Goal: Information Seeking & Learning: Find contact information

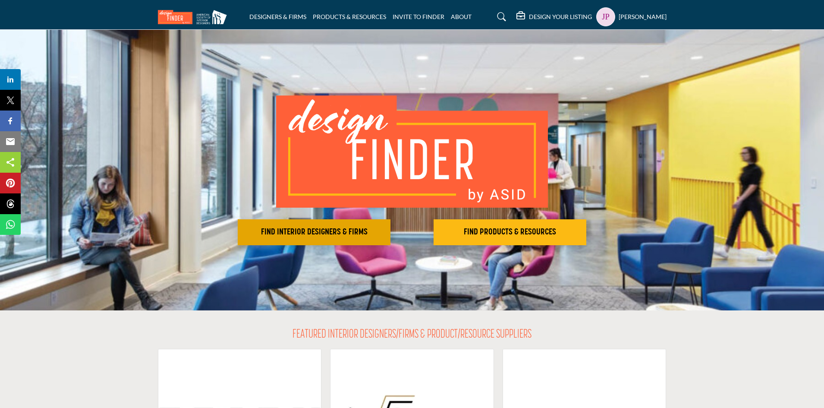
click at [320, 235] on h2 "FIND INTERIOR DESIGNERS & FIRMS" at bounding box center [313, 232] width 147 height 10
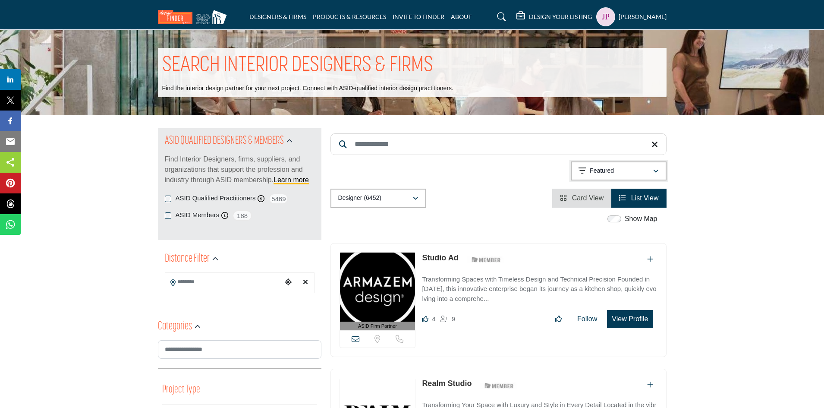
click at [641, 173] on div "Featured" at bounding box center [615, 171] width 74 height 10
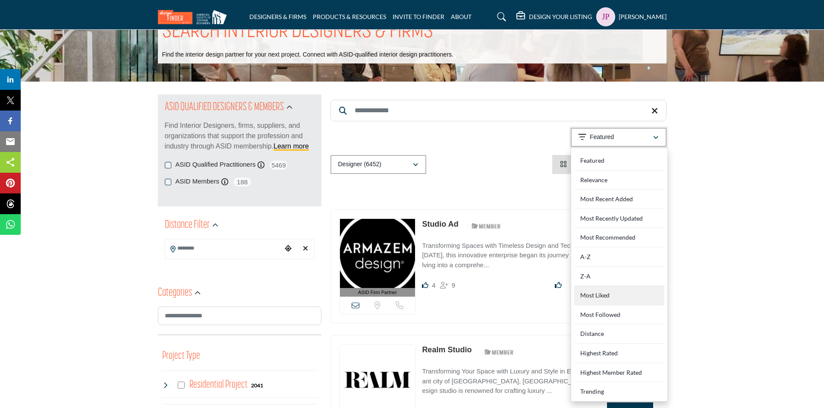
scroll to position [43, 0]
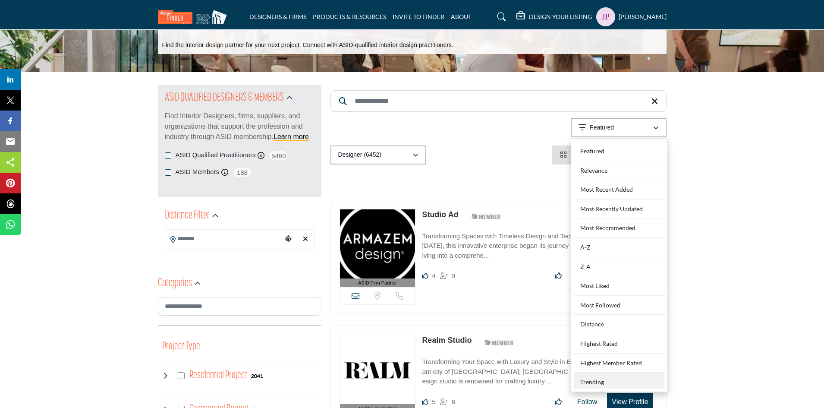
click at [590, 378] on div "Trending" at bounding box center [619, 380] width 90 height 16
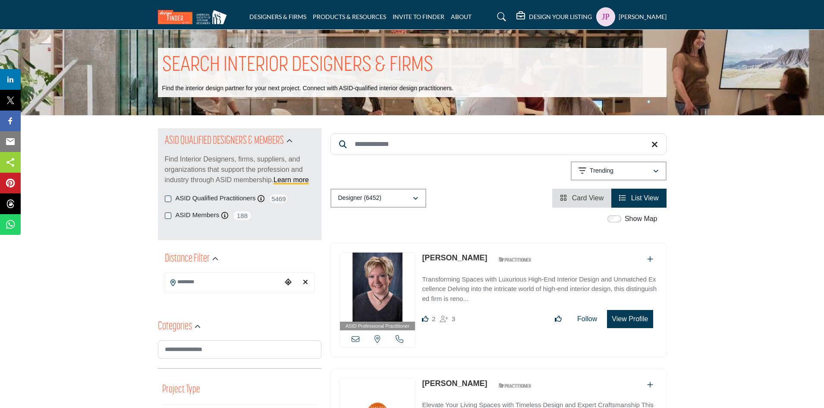
click at [586, 204] on li "Card View" at bounding box center [581, 197] width 59 height 19
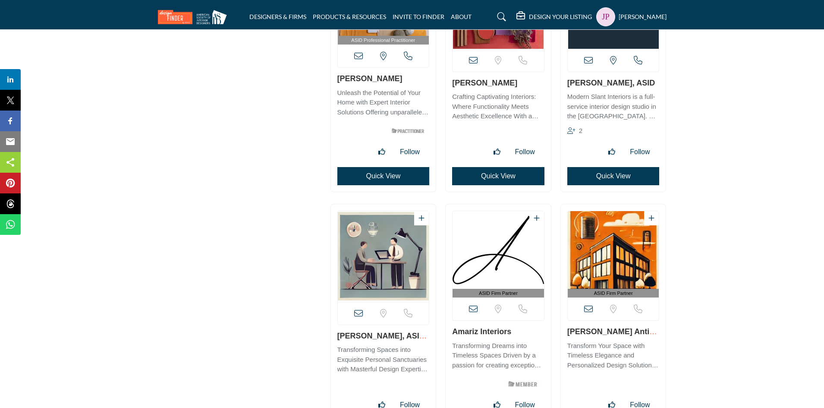
scroll to position [16930, 0]
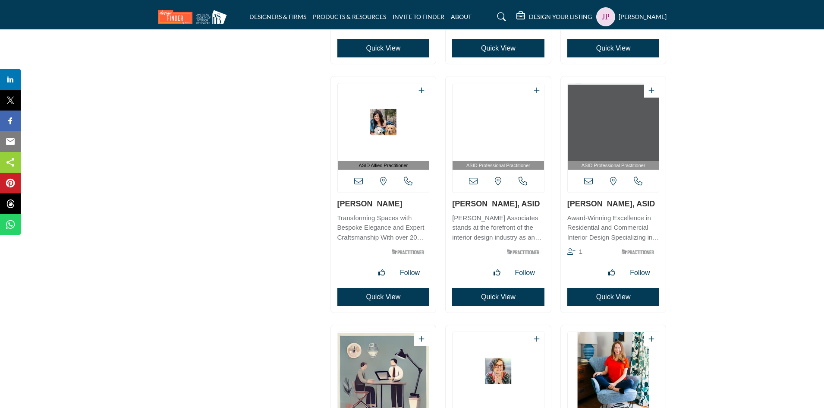
scroll to position [14662, 0]
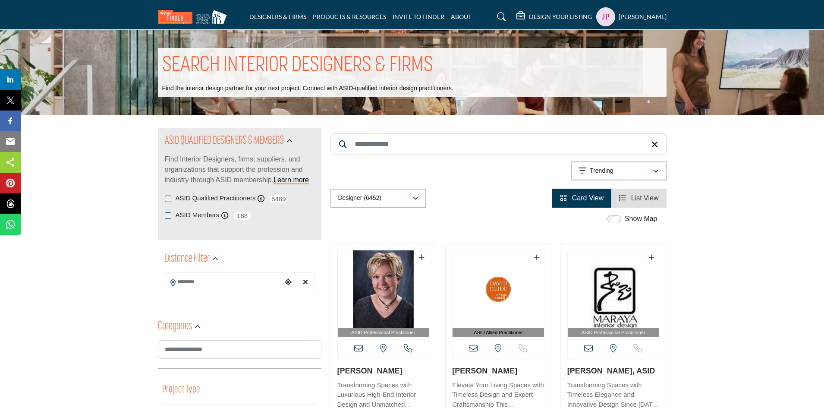
click at [646, 199] on span "List View" at bounding box center [645, 197] width 28 height 7
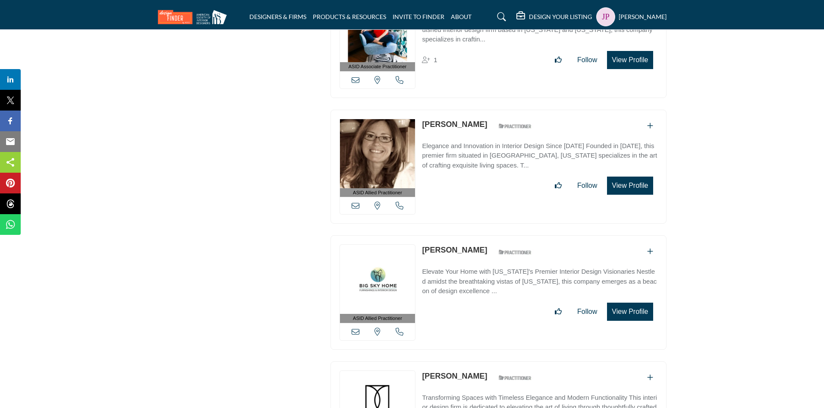
scroll to position [22158, 0]
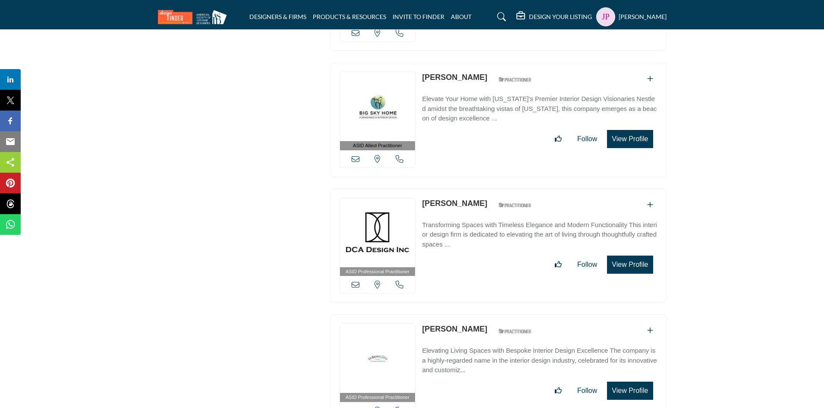
drag, startPoint x: 431, startPoint y: 127, endPoint x: 440, endPoint y: 133, distance: 10.7
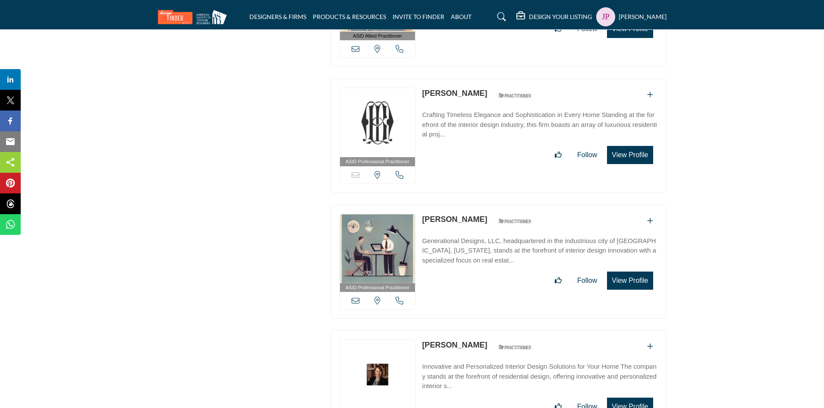
scroll to position [22934, 0]
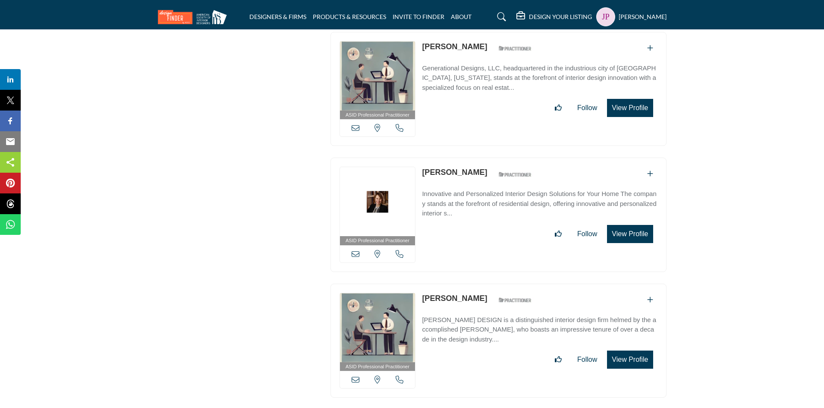
drag, startPoint x: 449, startPoint y: 131, endPoint x: 442, endPoint y: 154, distance: 23.5
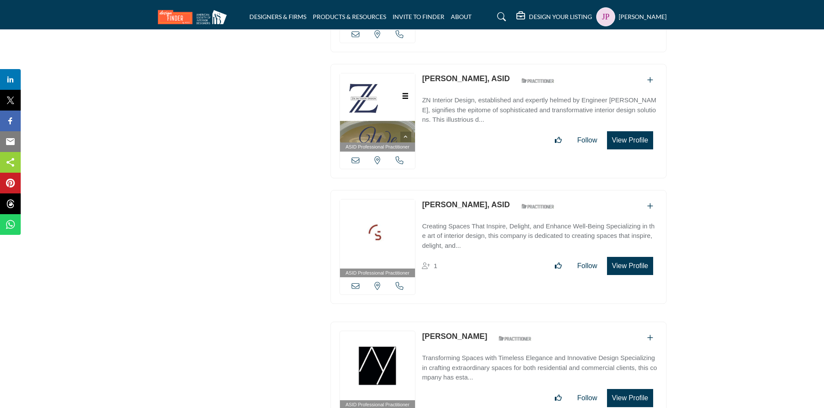
scroll to position [23453, 0]
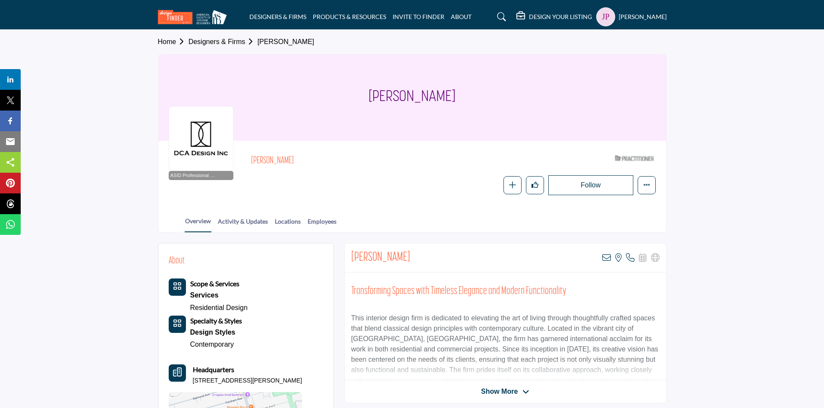
drag, startPoint x: 381, startPoint y: 96, endPoint x: 442, endPoint y: 93, distance: 60.9
click at [446, 91] on div "Dee Chenier" at bounding box center [412, 97] width 508 height 86
click at [605, 258] on icon at bounding box center [606, 257] width 9 height 9
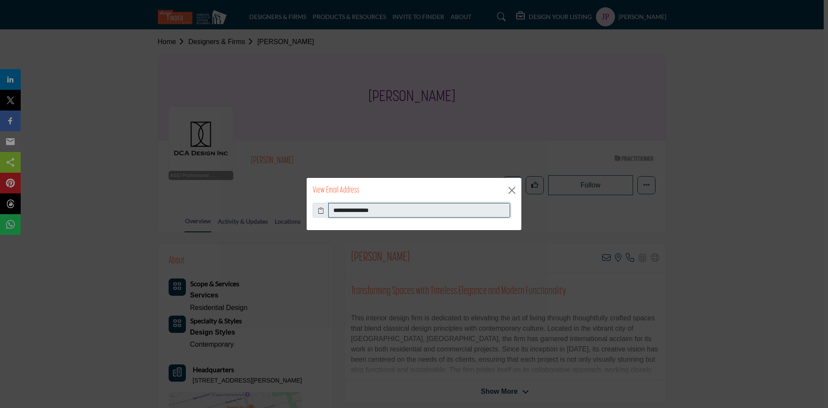
click at [392, 208] on input "**********" at bounding box center [419, 210] width 182 height 15
click at [514, 191] on button "Close" at bounding box center [511, 190] width 13 height 13
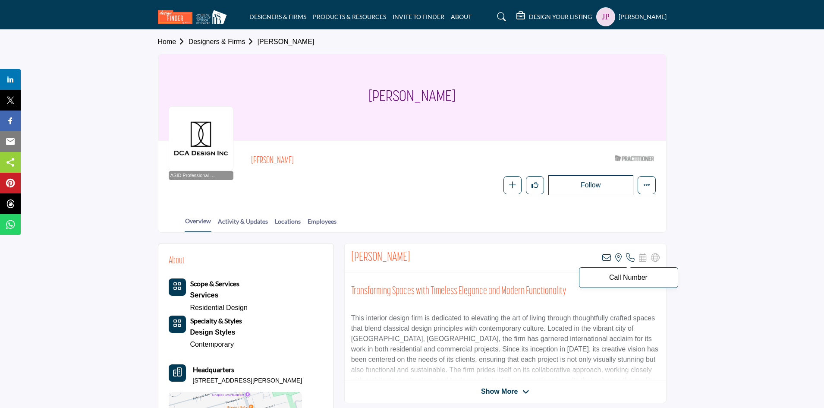
click at [627, 257] on icon at bounding box center [630, 257] width 9 height 9
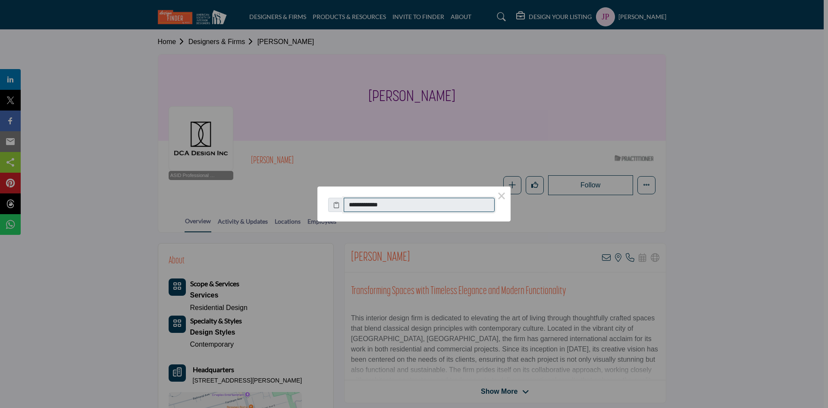
drag, startPoint x: 397, startPoint y: 203, endPoint x: 353, endPoint y: 204, distance: 44.0
click at [353, 204] on input "**********" at bounding box center [419, 205] width 151 height 15
click at [506, 199] on button "×" at bounding box center [502, 195] width 18 height 18
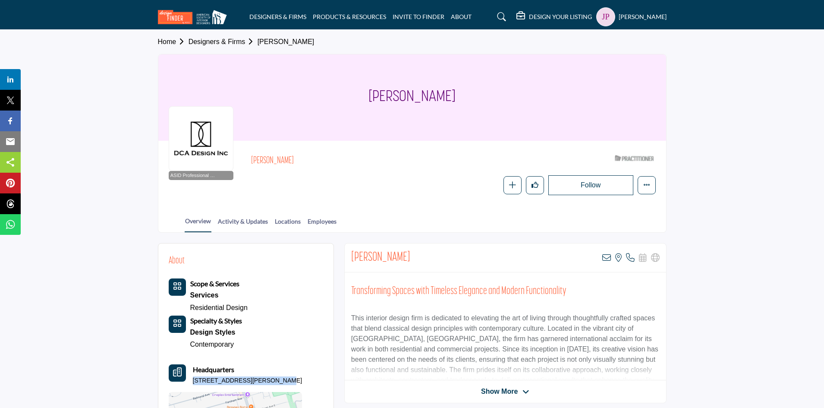
drag, startPoint x: 193, startPoint y: 380, endPoint x: 276, endPoint y: 378, distance: 82.4
click at [276, 378] on p "45 Walker Ave, M4V-1G3, CAN" at bounding box center [248, 380] width 110 height 9
copy p "45 Walker Ave, M4V-1G3, CAN"
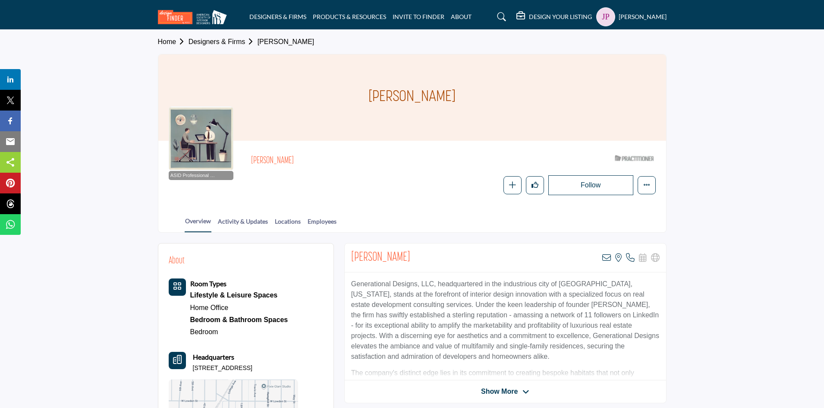
drag, startPoint x: 352, startPoint y: 257, endPoint x: 411, endPoint y: 257, distance: 59.1
click at [410, 257] on h2 "[PERSON_NAME]" at bounding box center [380, 258] width 59 height 16
copy h2 "[PERSON_NAME]"
click at [606, 258] on icon at bounding box center [606, 257] width 9 height 9
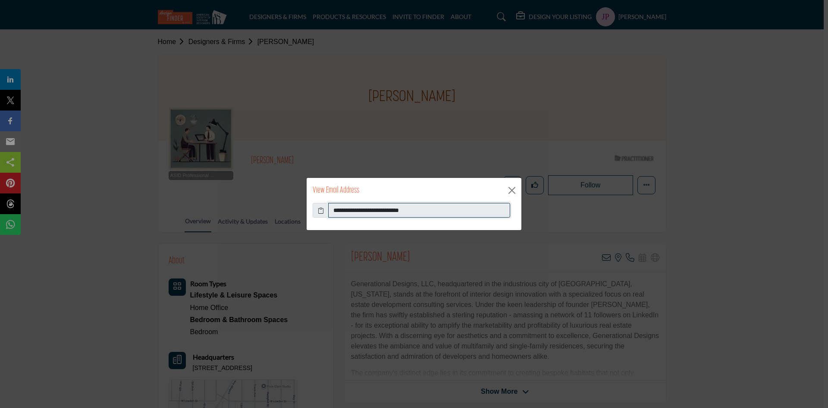
click at [351, 210] on input "**********" at bounding box center [419, 210] width 182 height 15
click at [512, 190] on button "Close" at bounding box center [511, 190] width 13 height 13
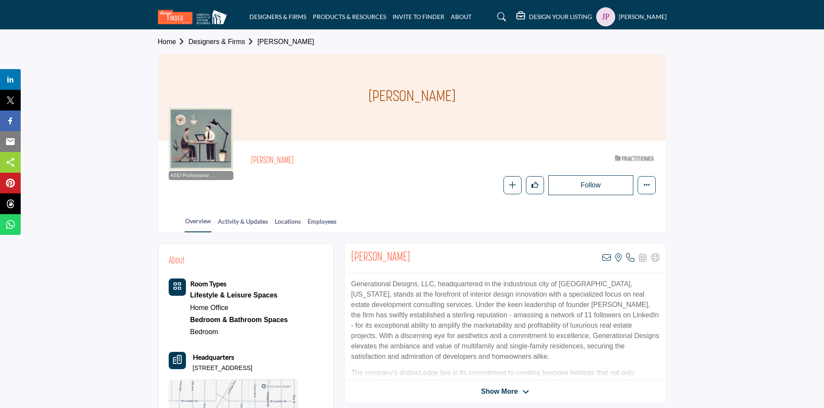
drag, startPoint x: 195, startPoint y: 367, endPoint x: 281, endPoint y: 369, distance: 86.3
click at [252, 369] on p "PO Box 12081, 76110-8081, USA" at bounding box center [223, 368] width 60 height 9
copy p "PO Box 12081, 76110-8081, USA"
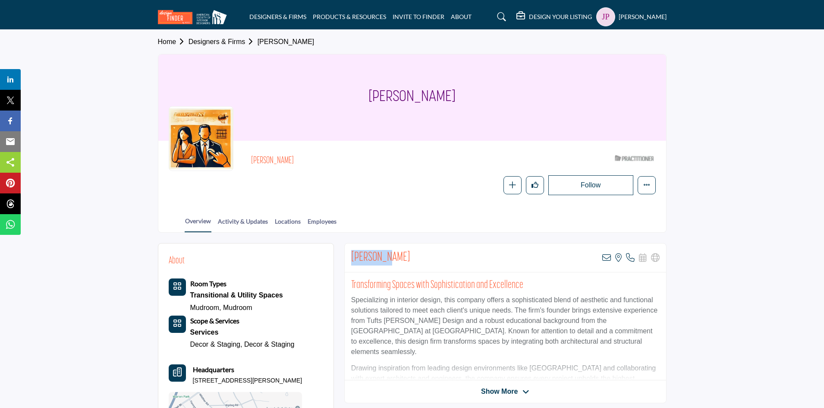
drag, startPoint x: 352, startPoint y: 257, endPoint x: 386, endPoint y: 255, distance: 34.5
click at [386, 255] on div "Amy Tufts View email address of this listing View the location of this listing …" at bounding box center [505, 257] width 321 height 29
copy h2 "Amy Tufts"
click at [608, 256] on icon at bounding box center [606, 257] width 9 height 9
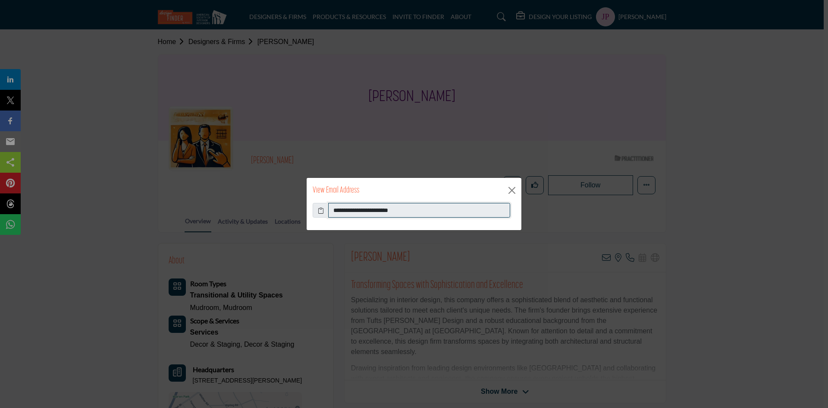
click at [338, 211] on input "**********" at bounding box center [419, 210] width 182 height 15
click at [517, 189] on button "Close" at bounding box center [511, 190] width 13 height 13
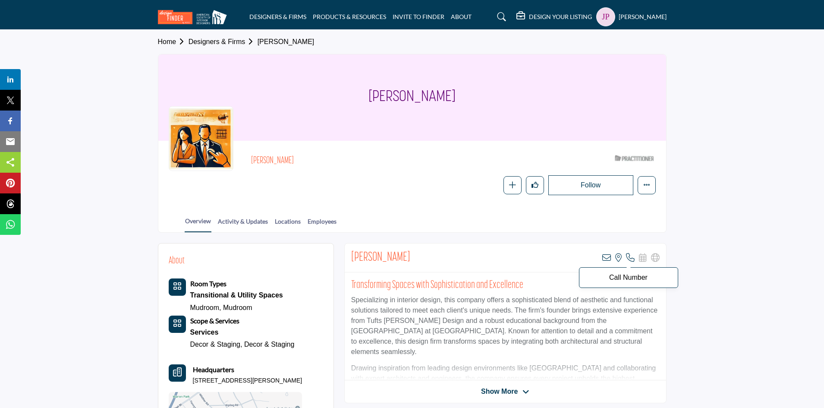
click at [628, 257] on icon at bounding box center [630, 257] width 9 height 9
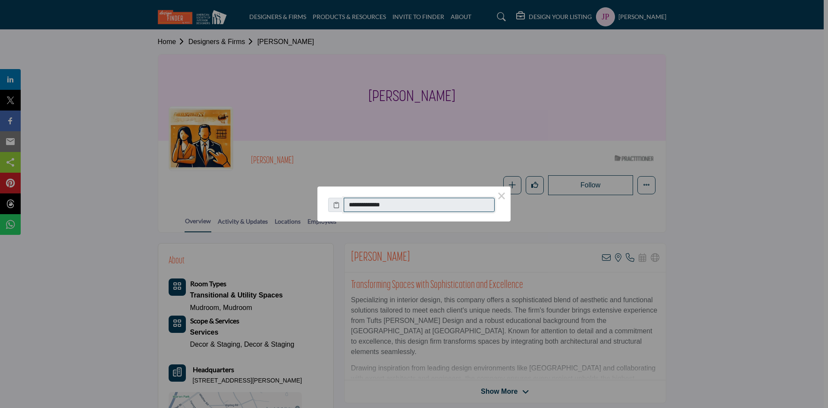
drag, startPoint x: 396, startPoint y: 205, endPoint x: 345, endPoint y: 206, distance: 51.3
click at [345, 206] on input "**********" at bounding box center [419, 205] width 151 height 15
click at [501, 196] on button "×" at bounding box center [502, 195] width 18 height 18
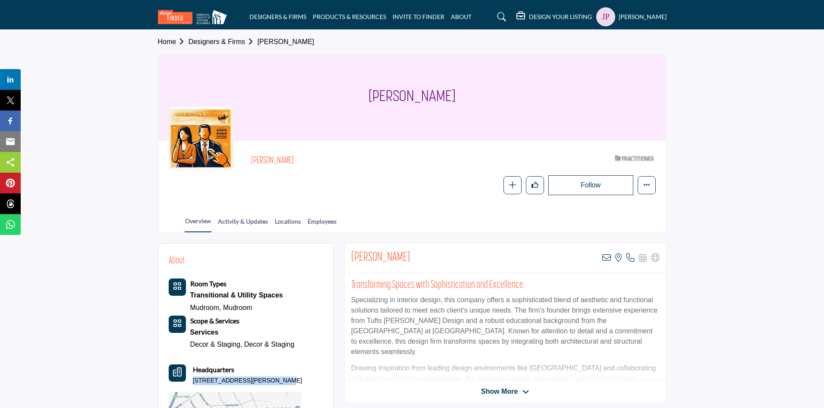
drag, startPoint x: 193, startPoint y: 380, endPoint x: 272, endPoint y: 380, distance: 78.5
click at [272, 380] on p "7 Fiske Rd, 02481-5203, USA" at bounding box center [248, 380] width 110 height 9
copy p "7 Fiske Rd, 02481-5203, USA"
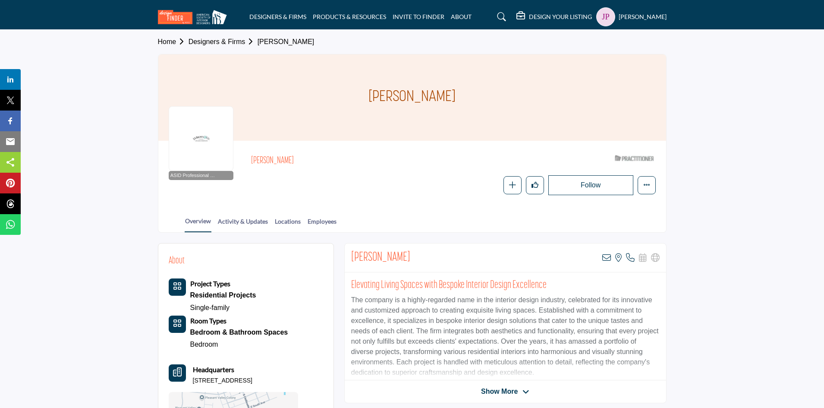
drag, startPoint x: 367, startPoint y: 92, endPoint x: 458, endPoint y: 93, distance: 91.0
click at [455, 93] on h1 "[PERSON_NAME]" at bounding box center [411, 97] width 87 height 86
copy h1 "[PERSON_NAME]"
click at [605, 258] on icon at bounding box center [606, 257] width 9 height 9
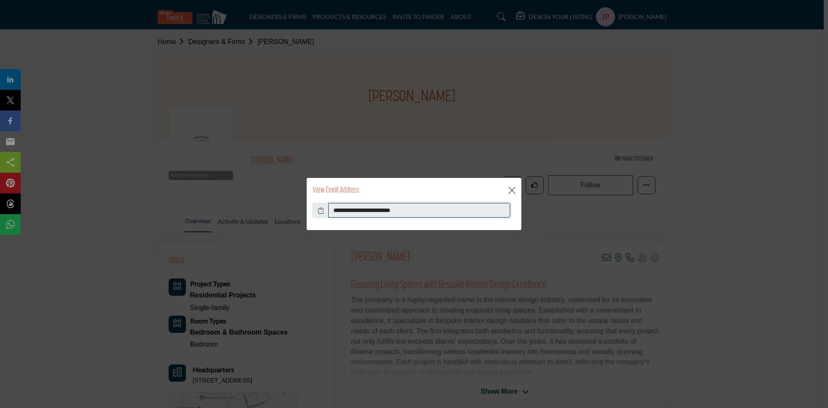
click at [382, 210] on input "**********" at bounding box center [419, 210] width 182 height 15
click at [513, 190] on button "Close" at bounding box center [511, 190] width 13 height 13
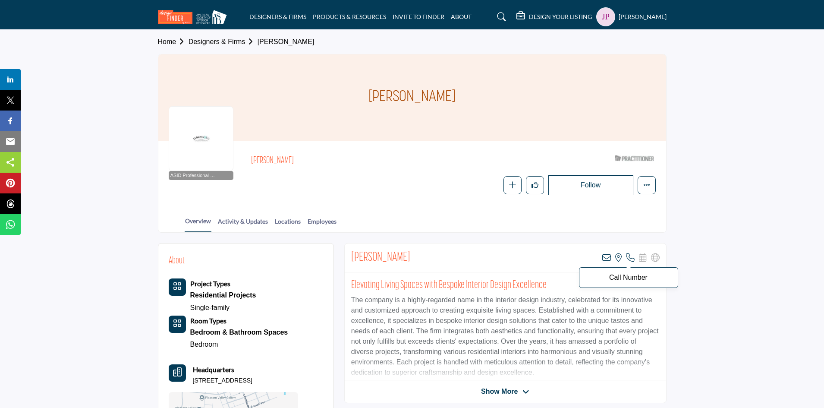
click at [629, 259] on icon at bounding box center [630, 257] width 9 height 9
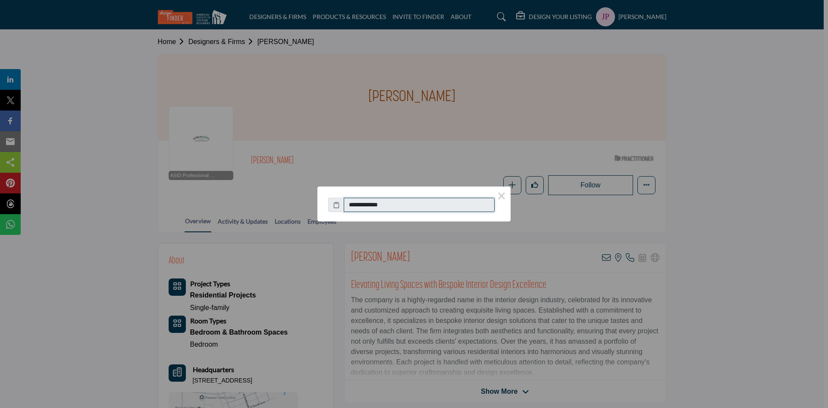
drag, startPoint x: 397, startPoint y: 207, endPoint x: 353, endPoint y: 205, distance: 43.6
click at [353, 205] on input "**********" at bounding box center [419, 205] width 151 height 15
click at [501, 195] on button "×" at bounding box center [502, 195] width 18 height 18
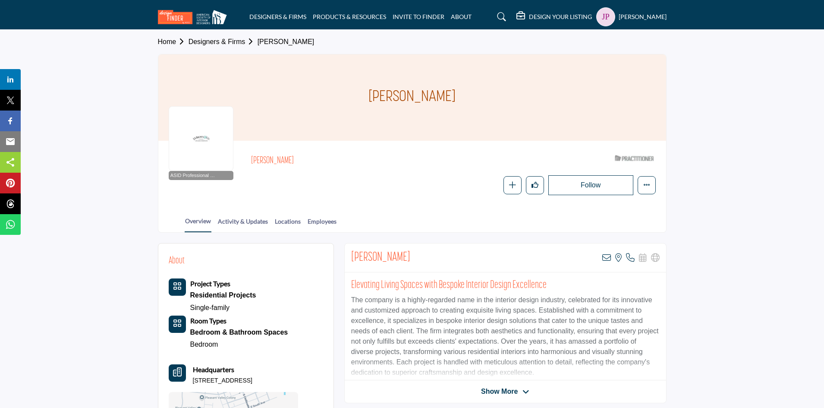
drag, startPoint x: 193, startPoint y: 380, endPoint x: 270, endPoint y: 379, distance: 76.8
click at [252, 379] on p "[STREET_ADDRESS]" at bounding box center [223, 380] width 60 height 9
copy p "[STREET_ADDRESS]"
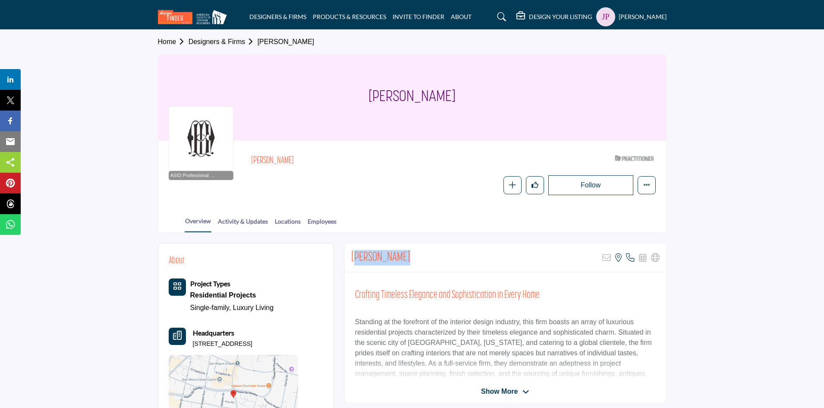
drag, startPoint x: 355, startPoint y: 256, endPoint x: 403, endPoint y: 255, distance: 48.7
click at [403, 255] on h2 "[PERSON_NAME]" at bounding box center [380, 258] width 59 height 16
drag, startPoint x: 352, startPoint y: 256, endPoint x: 414, endPoint y: 256, distance: 61.7
click at [410, 256] on h2 "[PERSON_NAME]" at bounding box center [380, 258] width 59 height 16
copy h2 "[PERSON_NAME]"
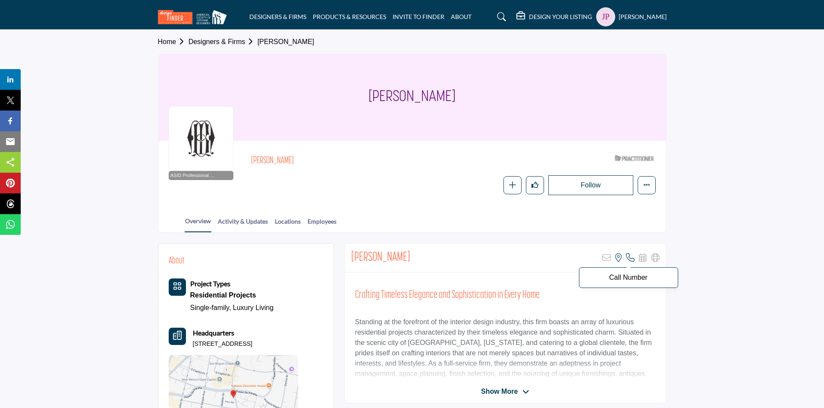
click at [631, 257] on icon at bounding box center [630, 257] width 9 height 9
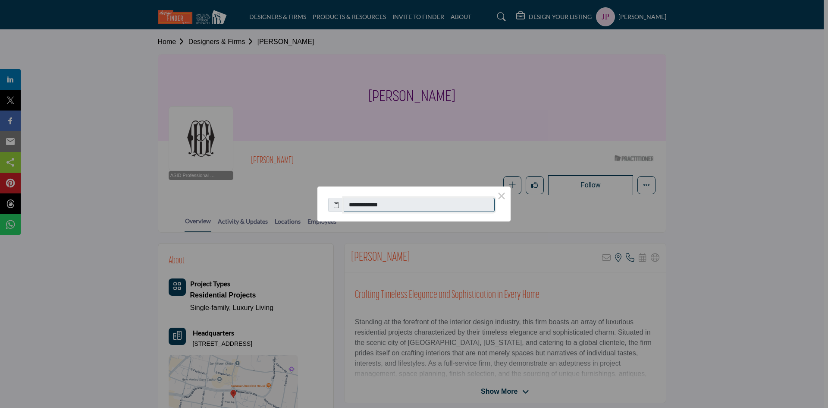
drag, startPoint x: 416, startPoint y: 203, endPoint x: 354, endPoint y: 204, distance: 62.5
click at [354, 204] on input "**********" at bounding box center [419, 205] width 151 height 15
click at [505, 197] on button "×" at bounding box center [502, 195] width 18 height 18
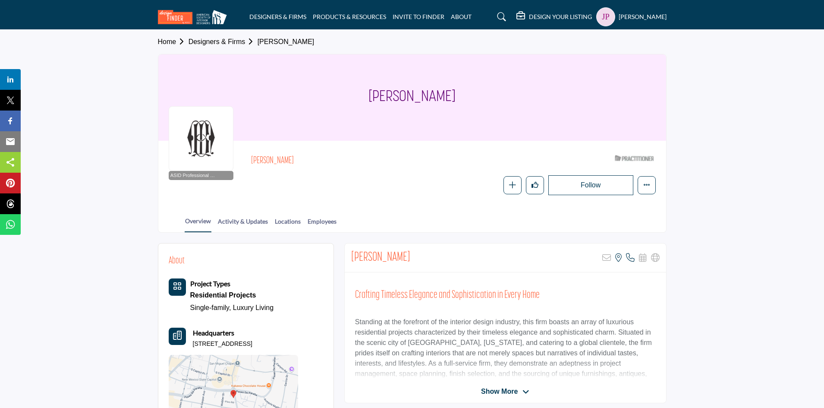
drag, startPoint x: 193, startPoint y: 341, endPoint x: 315, endPoint y: 345, distance: 122.1
click at [252, 345] on p "[STREET_ADDRESS]" at bounding box center [223, 343] width 60 height 9
copy p "518 Old Santa Fe Trl # 121, 87505-0398, USA"
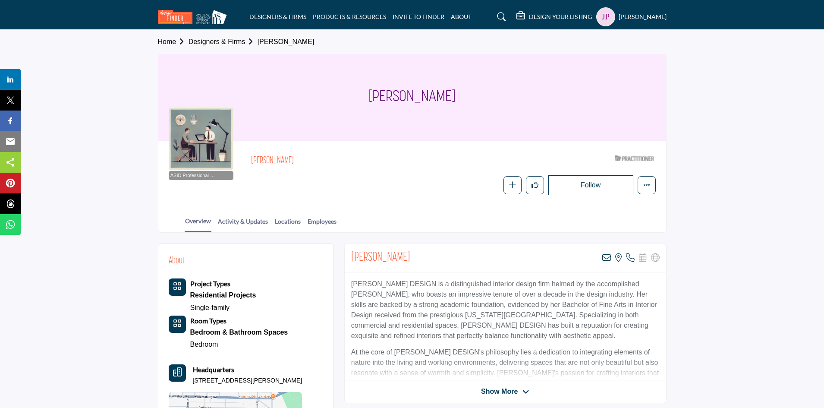
drag, startPoint x: 353, startPoint y: 254, endPoint x: 407, endPoint y: 255, distance: 53.9
click at [407, 255] on h2 "Nicole Rutledge" at bounding box center [380, 258] width 59 height 16
copy h2 "Nicole Rutledge"
click at [608, 259] on icon at bounding box center [606, 257] width 9 height 9
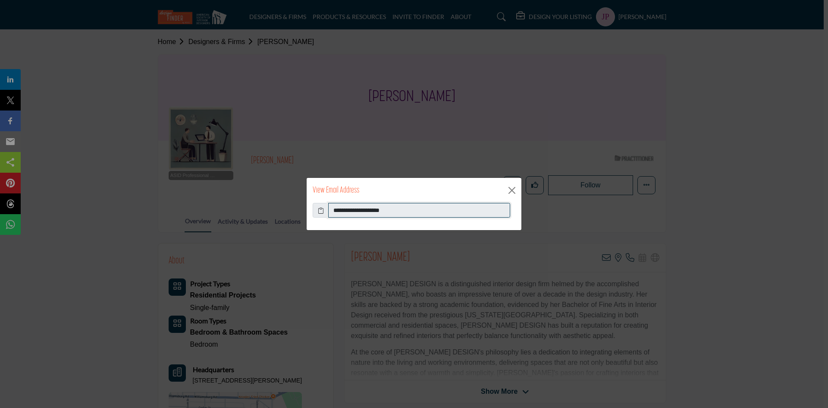
click at [380, 212] on input "**********" at bounding box center [419, 210] width 182 height 15
click at [512, 186] on button "Close" at bounding box center [511, 190] width 13 height 13
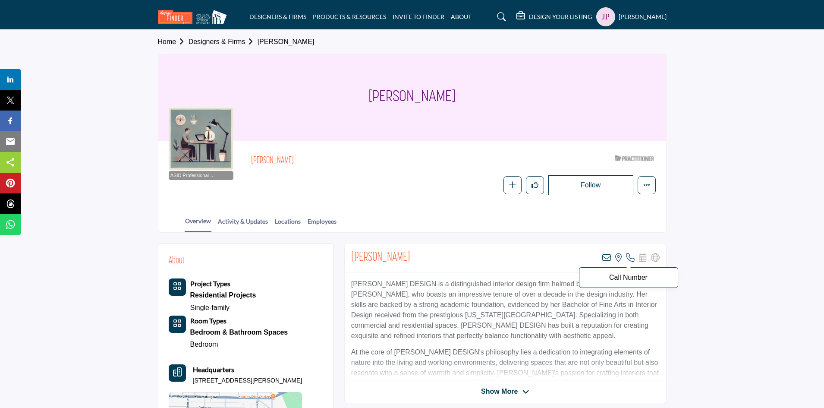
click at [631, 256] on icon at bounding box center [630, 257] width 9 height 9
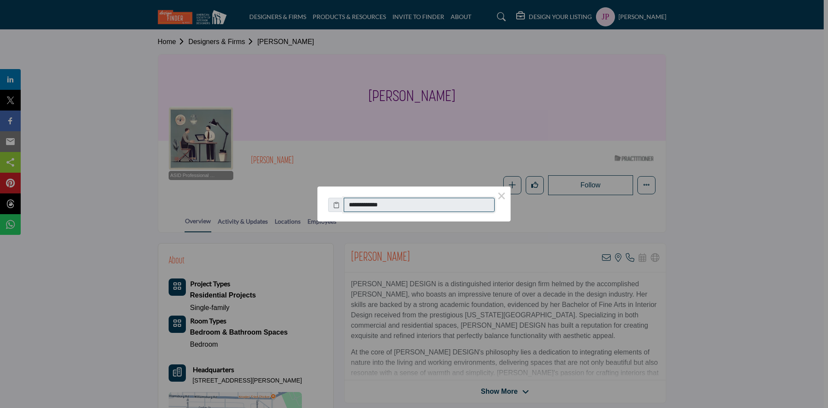
drag, startPoint x: 391, startPoint y: 203, endPoint x: 352, endPoint y: 205, distance: 38.9
click at [352, 205] on input "**********" at bounding box center [419, 205] width 151 height 15
click at [502, 195] on button "×" at bounding box center [502, 195] width 18 height 18
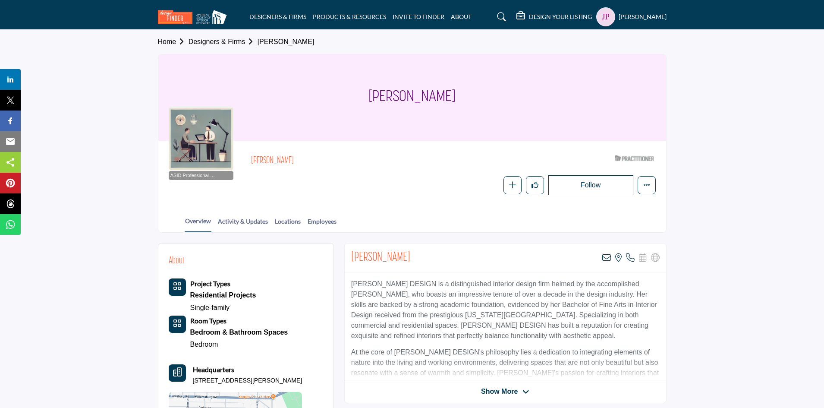
drag, startPoint x: 192, startPoint y: 378, endPoint x: 290, endPoint y: 380, distance: 97.9
click at [290, 380] on div "Headquarters 1404 Winchell St, 23231-3648, USA" at bounding box center [236, 374] width 134 height 21
copy p "1404 Winchell St, 23231-3648, USA"
drag, startPoint x: 374, startPoint y: 95, endPoint x: 450, endPoint y: 95, distance: 75.9
click at [450, 95] on h1 "Nicole Rutledge" at bounding box center [411, 97] width 87 height 86
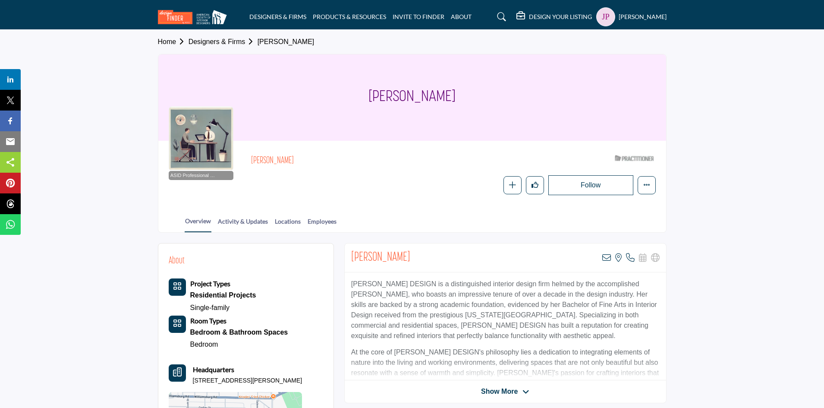
copy h1 "Nicole Rutledge"
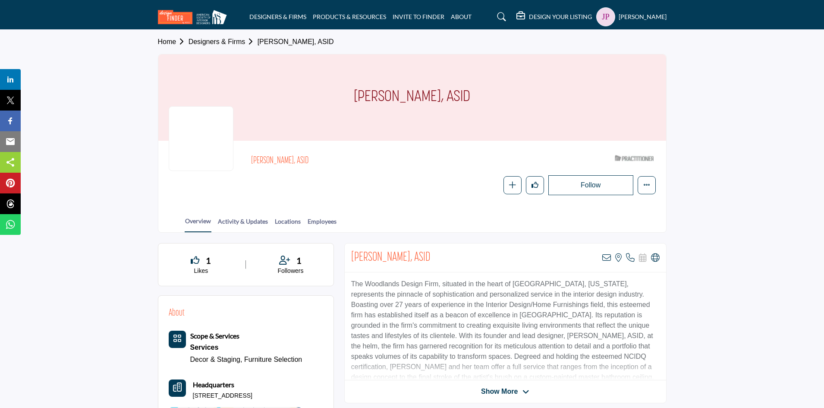
drag, startPoint x: 367, startPoint y: 94, endPoint x: 430, endPoint y: 92, distance: 63.4
click at [430, 92] on h1 "[PERSON_NAME], ASID" at bounding box center [412, 97] width 116 height 86
copy h1 "Amy Salazar"
click at [609, 258] on icon at bounding box center [606, 257] width 9 height 9
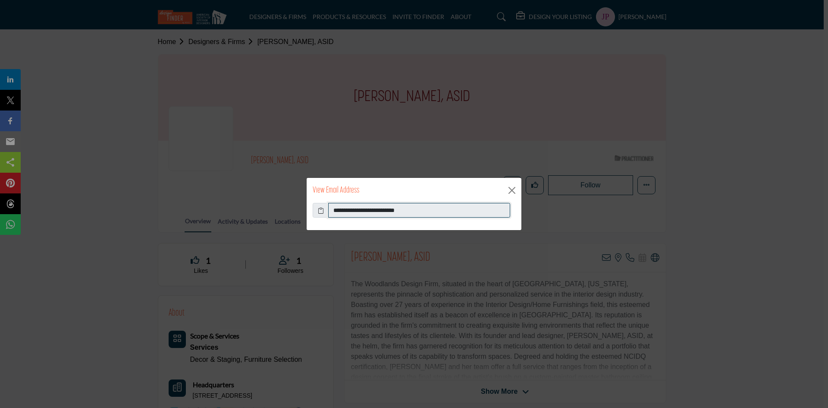
click at [362, 213] on input "**********" at bounding box center [419, 210] width 182 height 15
click at [510, 190] on button "Close" at bounding box center [511, 190] width 13 height 13
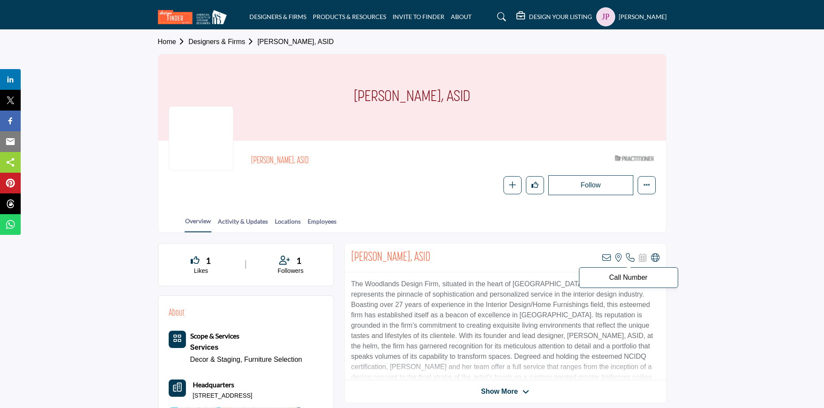
click at [628, 257] on icon at bounding box center [630, 257] width 9 height 9
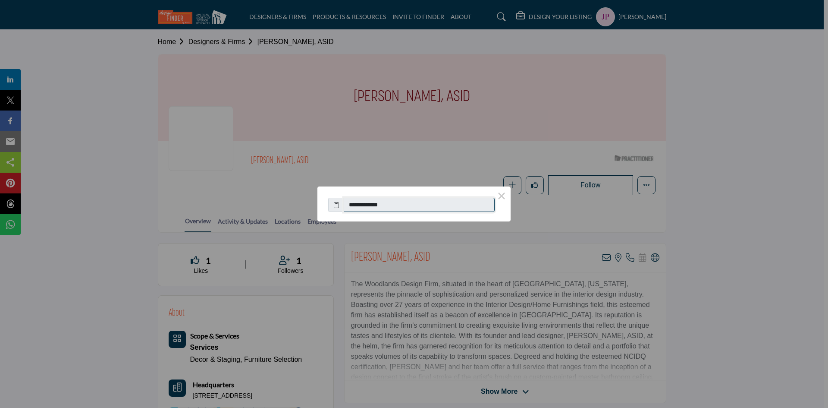
drag, startPoint x: 354, startPoint y: 204, endPoint x: 395, endPoint y: 207, distance: 41.5
click at [395, 207] on input "**********" at bounding box center [419, 205] width 151 height 15
click at [505, 195] on button "×" at bounding box center [502, 195] width 18 height 18
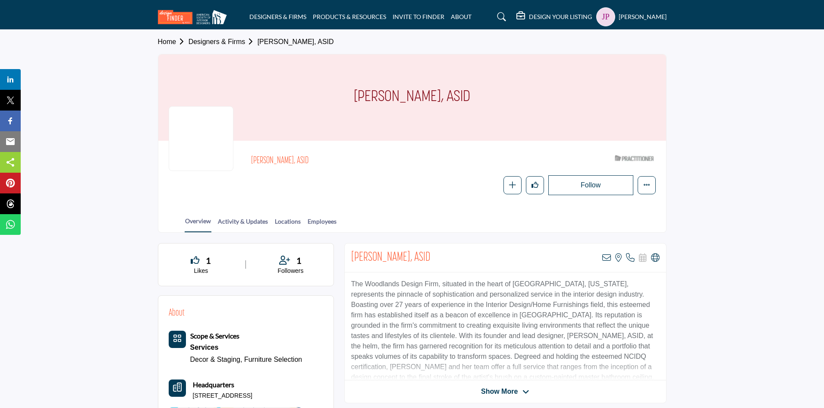
scroll to position [43, 0]
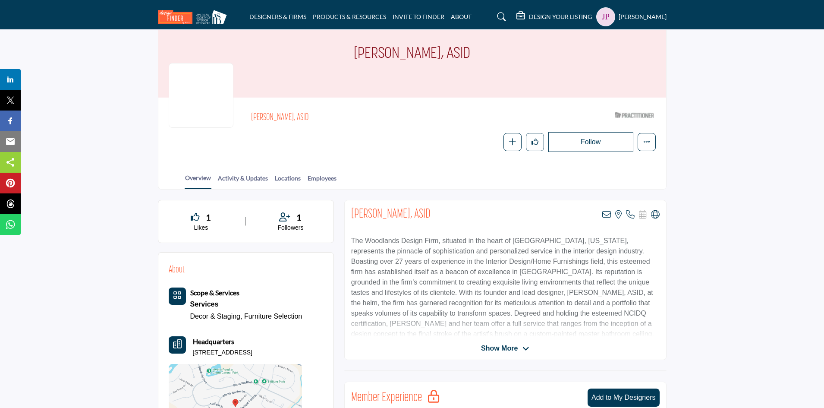
drag, startPoint x: 194, startPoint y: 352, endPoint x: 293, endPoint y: 350, distance: 99.2
click at [293, 350] on div "Headquarters 131 Coral Bells Ct, 77304-5079, USA" at bounding box center [236, 346] width 134 height 21
copy p "131 Coral Bells Ct, 77304-5079, USA"
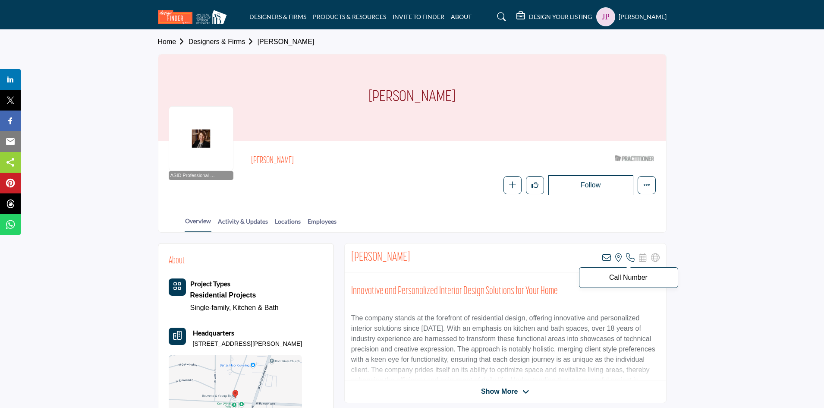
click at [628, 258] on icon at bounding box center [630, 257] width 9 height 9
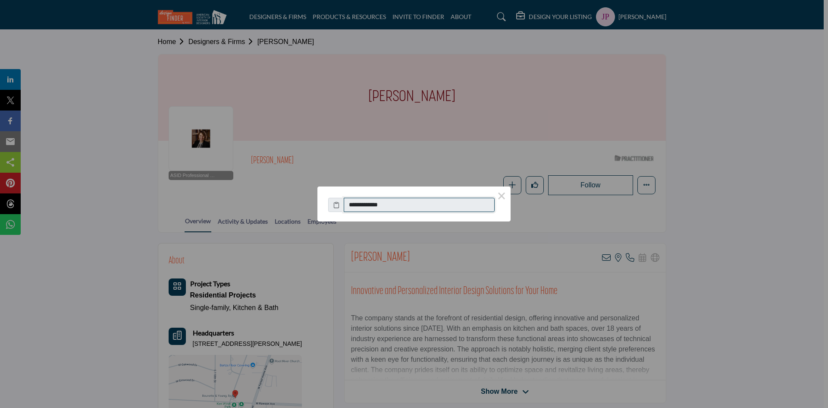
drag, startPoint x: 398, startPoint y: 204, endPoint x: 353, endPoint y: 205, distance: 45.7
click at [353, 205] on input "**********" at bounding box center [419, 205] width 151 height 15
click at [504, 197] on button "×" at bounding box center [502, 195] width 18 height 18
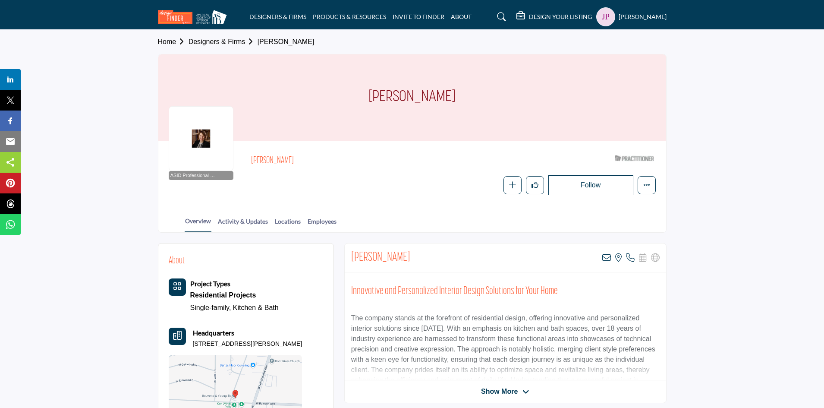
drag, startPoint x: 417, startPoint y: 98, endPoint x: 424, endPoint y: 97, distance: 6.6
click at [424, 97] on h1 "Anna Janke" at bounding box center [411, 97] width 87 height 86
drag, startPoint x: 384, startPoint y: 97, endPoint x: 440, endPoint y: 96, distance: 56.5
click at [440, 96] on h1 "Anna Janke" at bounding box center [411, 97] width 87 height 86
click at [605, 257] on icon at bounding box center [606, 257] width 9 height 9
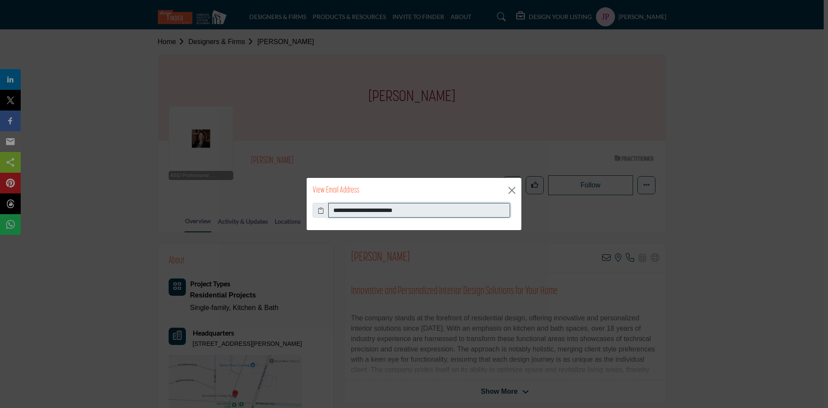
click at [366, 209] on input "**********" at bounding box center [419, 210] width 182 height 15
click at [511, 187] on button "Close" at bounding box center [511, 190] width 13 height 13
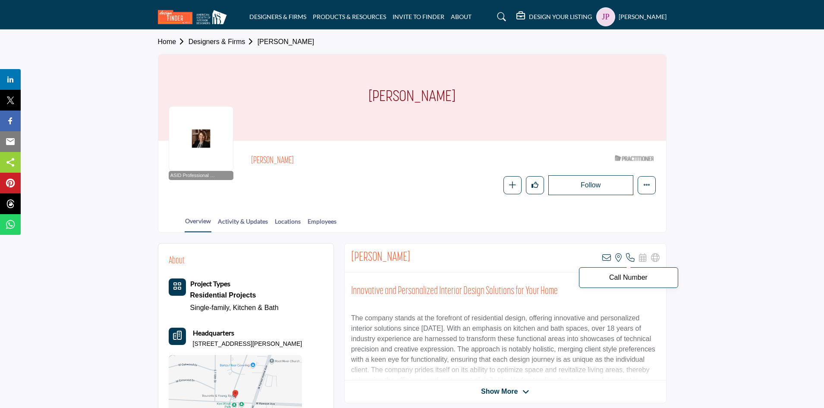
click at [631, 254] on icon at bounding box center [630, 257] width 9 height 9
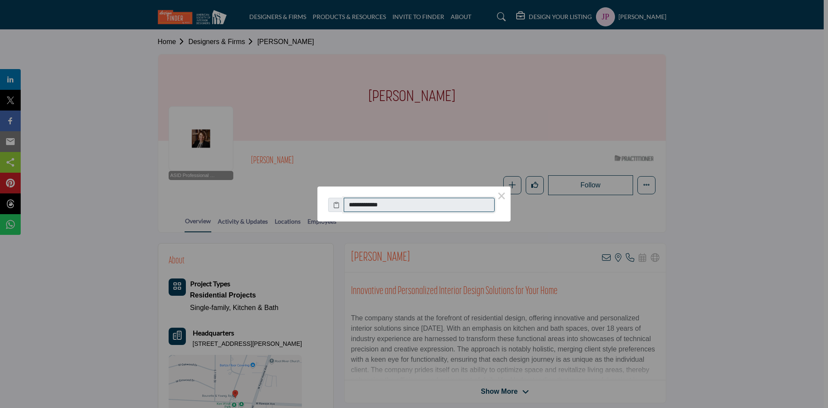
drag, startPoint x: 404, startPoint y: 204, endPoint x: 353, endPoint y: 205, distance: 50.5
click at [353, 205] on input "**********" at bounding box center [419, 205] width 151 height 15
click at [502, 198] on button "×" at bounding box center [502, 195] width 18 height 18
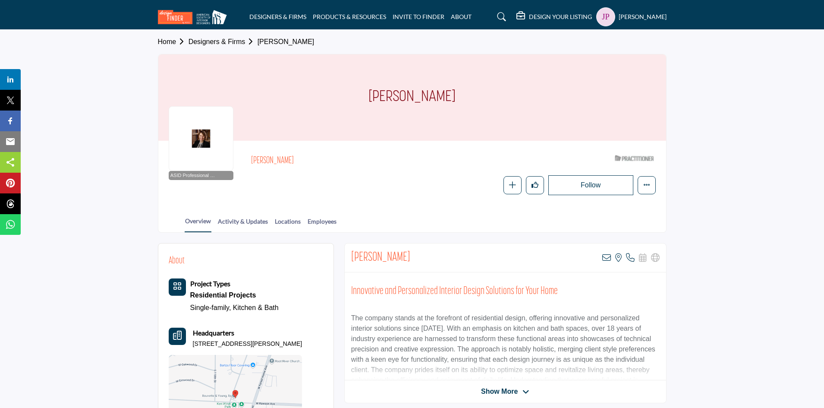
drag, startPoint x: 193, startPoint y: 344, endPoint x: 246, endPoint y: 333, distance: 54.2
click at [204, 348] on p "11610 W Rawson Ave Ste 300, 53132-1634, USA" at bounding box center [248, 343] width 110 height 9
copy p "11610 W Rawson Ave Ste 300, 53132-1634, USA"
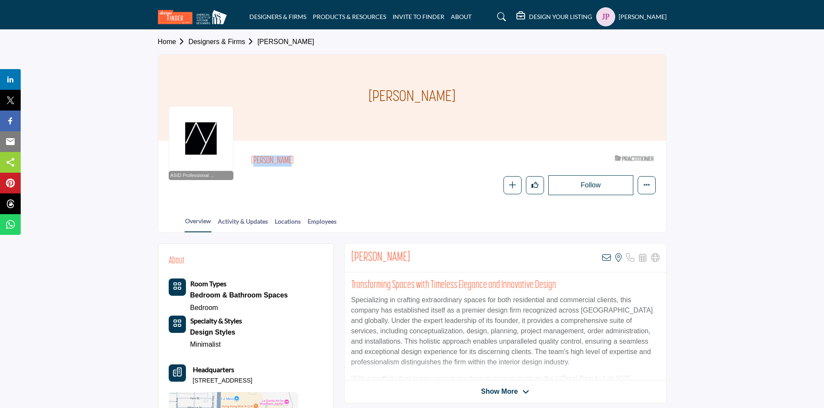
drag, startPoint x: 251, startPoint y: 163, endPoint x: 285, endPoint y: 160, distance: 33.3
click at [285, 160] on h2 "[PERSON_NAME]" at bounding box center [369, 160] width 237 height 11
click at [606, 259] on icon at bounding box center [606, 257] width 9 height 9
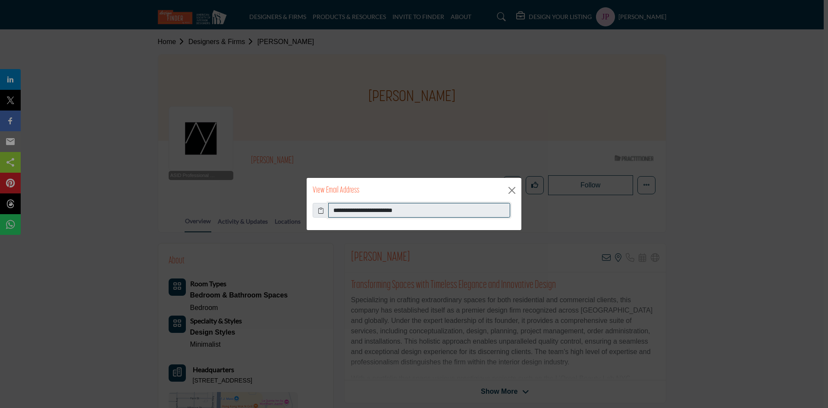
click at [370, 211] on input "**********" at bounding box center [419, 210] width 182 height 15
click at [370, 209] on input "**********" at bounding box center [419, 210] width 182 height 15
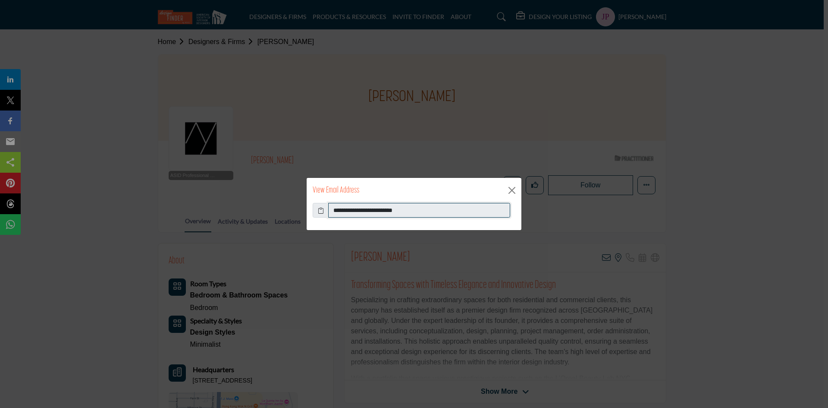
click at [370, 209] on input "**********" at bounding box center [419, 210] width 182 height 15
click at [517, 188] on button "Close" at bounding box center [511, 190] width 13 height 13
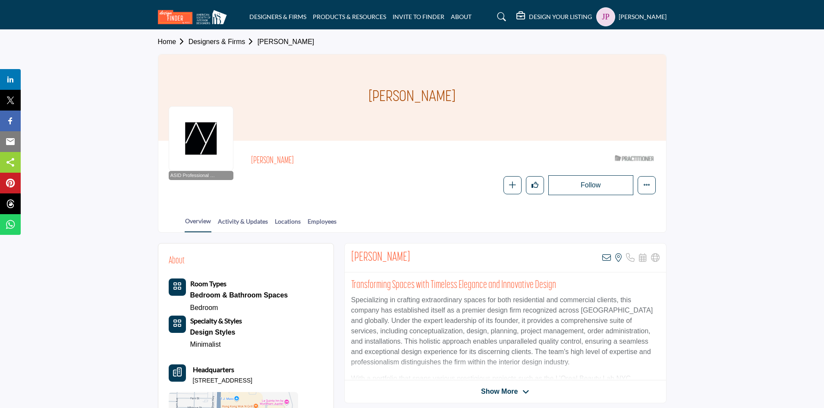
drag, startPoint x: 193, startPoint y: 380, endPoint x: 314, endPoint y: 382, distance: 120.8
click at [252, 382] on p "[STREET_ADDRESS]" at bounding box center [223, 380] width 60 height 9
copy p "[STREET_ADDRESS]"
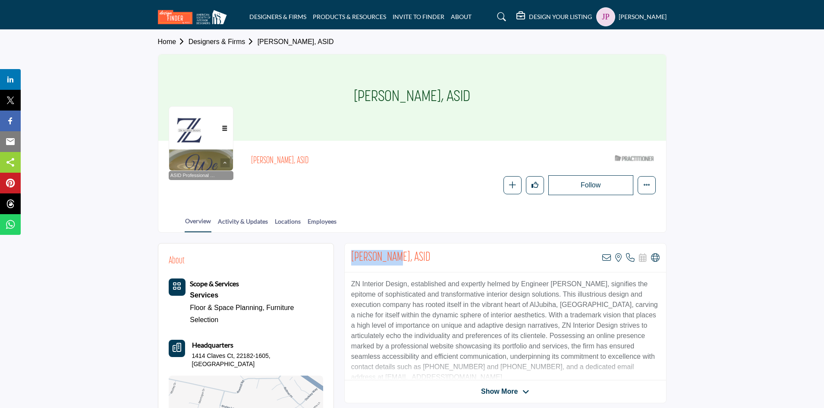
drag, startPoint x: 352, startPoint y: 254, endPoint x: 393, endPoint y: 254, distance: 41.0
click at [393, 254] on h2 "[PERSON_NAME], ASID" at bounding box center [390, 258] width 79 height 16
copy h2 "[PERSON_NAME]"
click at [605, 258] on icon at bounding box center [606, 257] width 9 height 9
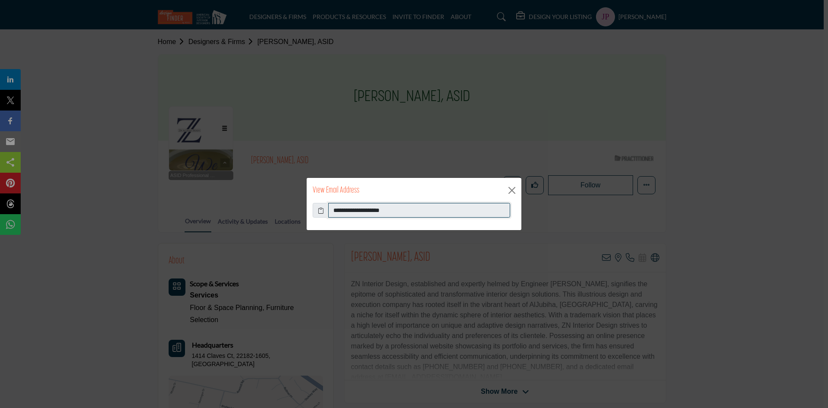
click at [385, 209] on input "**********" at bounding box center [419, 210] width 182 height 15
click at [512, 187] on button "Close" at bounding box center [511, 190] width 13 height 13
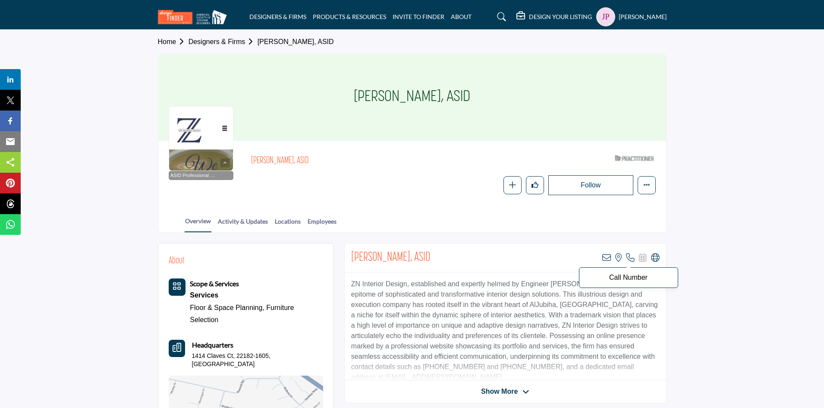
click at [630, 258] on icon at bounding box center [630, 257] width 9 height 9
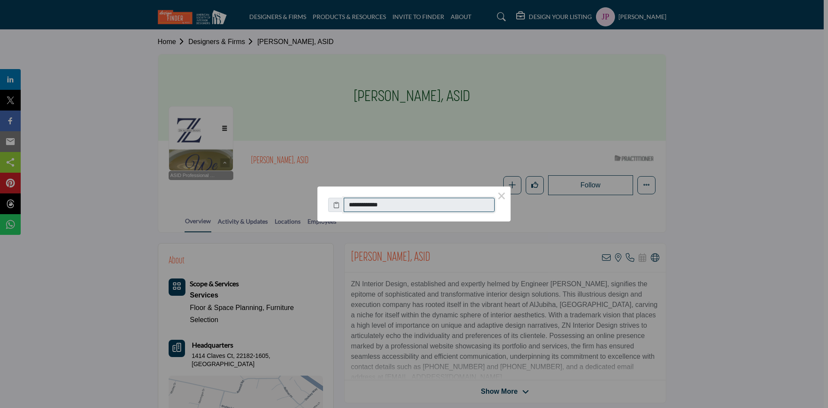
drag, startPoint x: 354, startPoint y: 204, endPoint x: 389, endPoint y: 206, distance: 35.8
click at [389, 206] on input "**********" at bounding box center [419, 205] width 151 height 15
click at [500, 195] on button "×" at bounding box center [502, 195] width 18 height 18
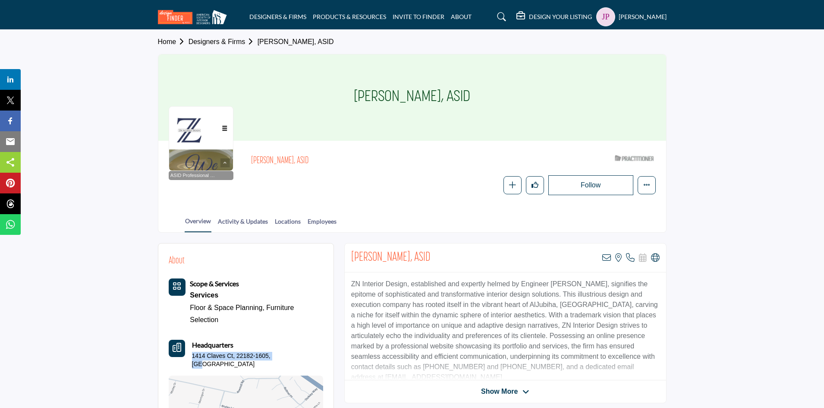
drag, startPoint x: 193, startPoint y: 356, endPoint x: 284, endPoint y: 353, distance: 90.6
click at [284, 353] on p "1414 Claves Ct, 22182-1605, USA" at bounding box center [257, 359] width 131 height 17
copy p "1414 Claves Ct, 22182-1605, USA"
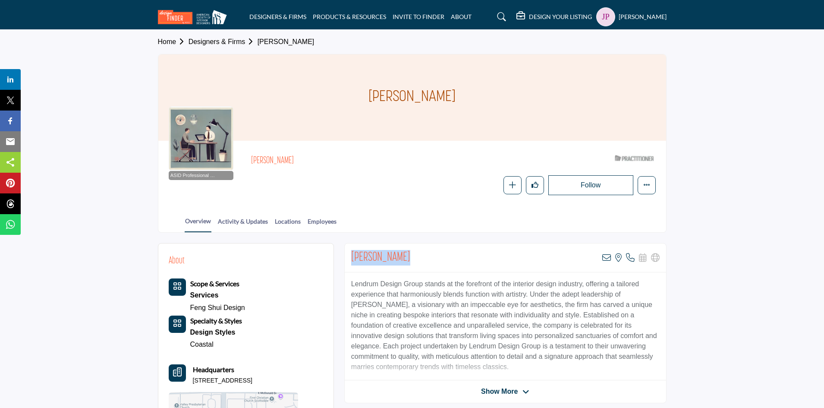
drag, startPoint x: 353, startPoint y: 258, endPoint x: 403, endPoint y: 256, distance: 49.7
click at [403, 256] on h2 "[PERSON_NAME]" at bounding box center [380, 258] width 59 height 16
copy h2 "[PERSON_NAME]"
click at [606, 257] on icon at bounding box center [606, 257] width 9 height 9
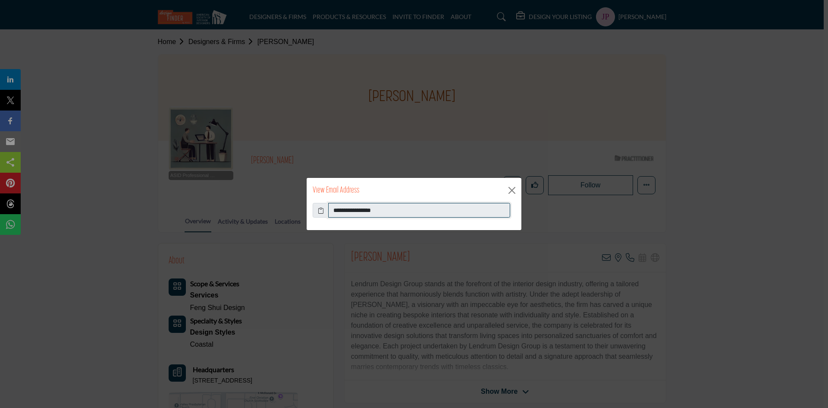
click at [340, 210] on input "**********" at bounding box center [419, 210] width 182 height 15
click at [512, 189] on button "Close" at bounding box center [511, 190] width 13 height 13
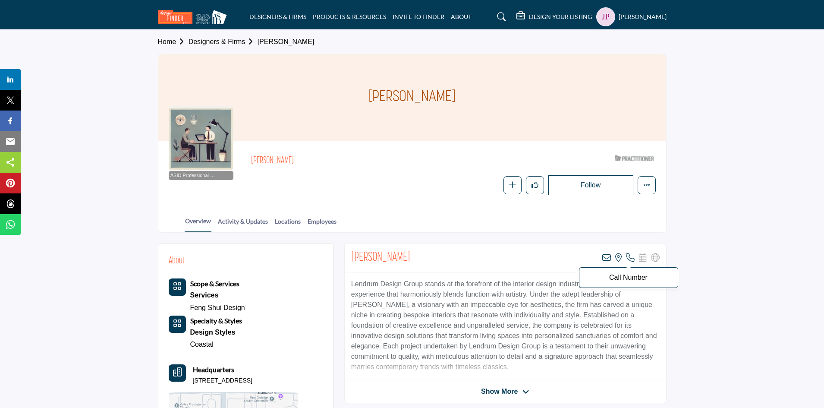
click at [628, 258] on icon at bounding box center [630, 257] width 9 height 9
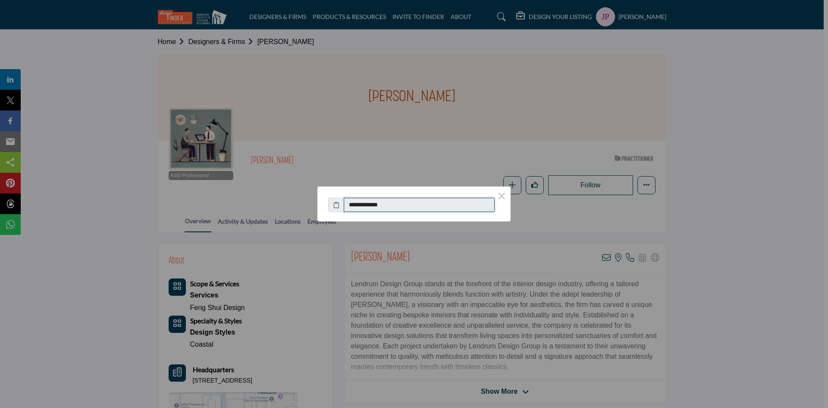
click at [360, 204] on input "**********" at bounding box center [419, 205] width 151 height 15
click at [402, 207] on input "**********" at bounding box center [419, 205] width 151 height 15
drag, startPoint x: 368, startPoint y: 205, endPoint x: 354, endPoint y: 204, distance: 14.3
click at [354, 204] on input "**********" at bounding box center [419, 205] width 151 height 15
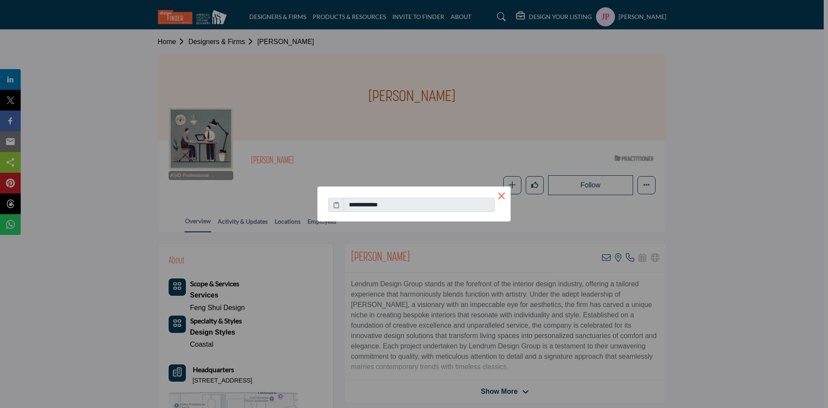
click at [501, 195] on button "×" at bounding box center [502, 195] width 18 height 18
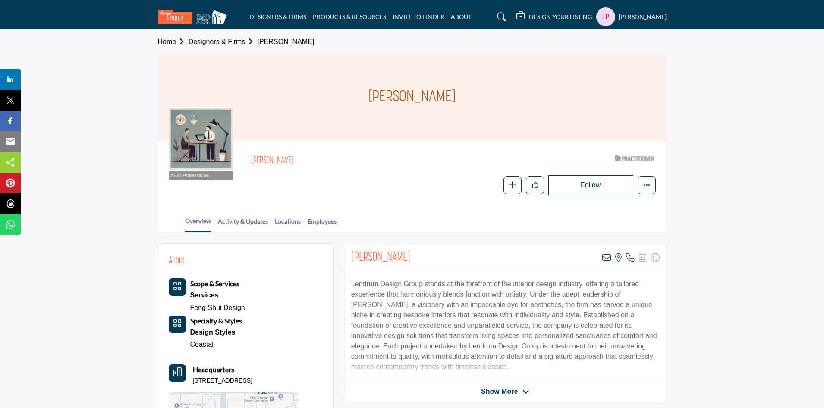
drag, startPoint x: 194, startPoint y: 380, endPoint x: 304, endPoint y: 378, distance: 110.4
click at [252, 378] on p "7219 E Montebello Ave, 85250-6021, USA" at bounding box center [223, 380] width 60 height 9
copy p "7219 E Montebello Ave, 85250-6021, USA"
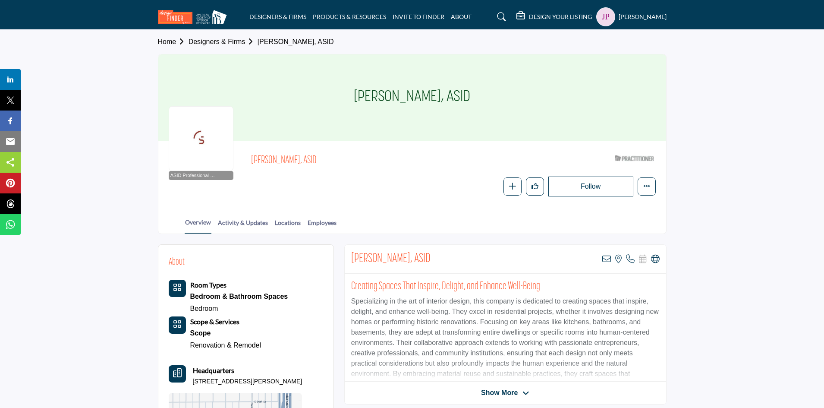
drag, startPoint x: 367, startPoint y: 97, endPoint x: 430, endPoint y: 95, distance: 63.4
click at [430, 95] on h1 "Jackie Millea, ASID" at bounding box center [412, 97] width 116 height 86
click at [377, 88] on h1 "Jackie Millea, ASID" at bounding box center [412, 97] width 116 height 86
drag, startPoint x: 365, startPoint y: 93, endPoint x: 430, endPoint y: 92, distance: 64.3
click at [430, 92] on h1 "Jackie Millea, ASID" at bounding box center [412, 97] width 116 height 86
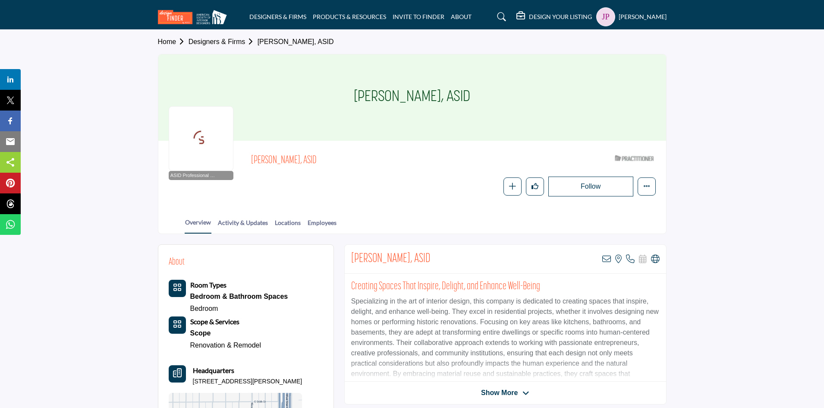
copy h1 "Jackie Millea"
click at [605, 257] on icon at bounding box center [606, 258] width 9 height 9
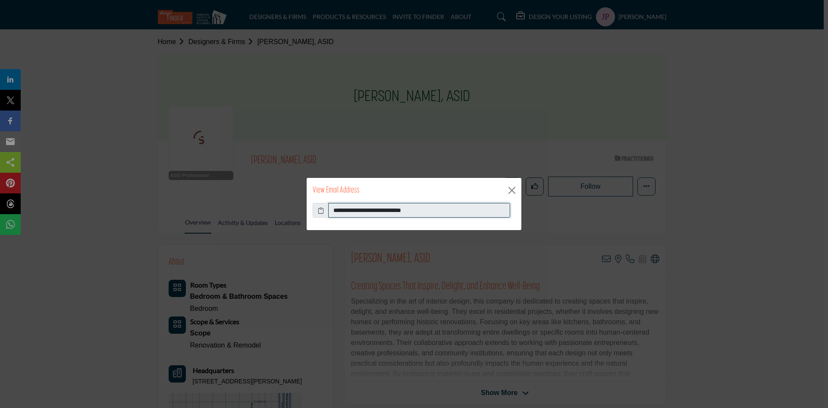
click at [381, 210] on input "**********" at bounding box center [419, 210] width 182 height 15
click at [512, 188] on button "Close" at bounding box center [511, 190] width 13 height 13
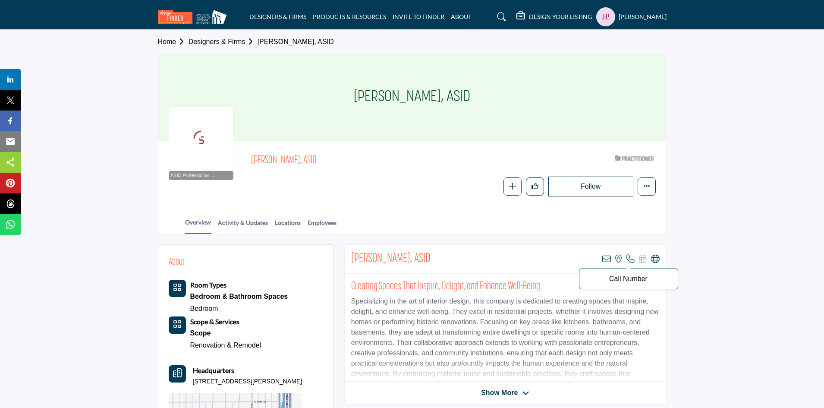
click at [631, 260] on icon at bounding box center [630, 258] width 9 height 9
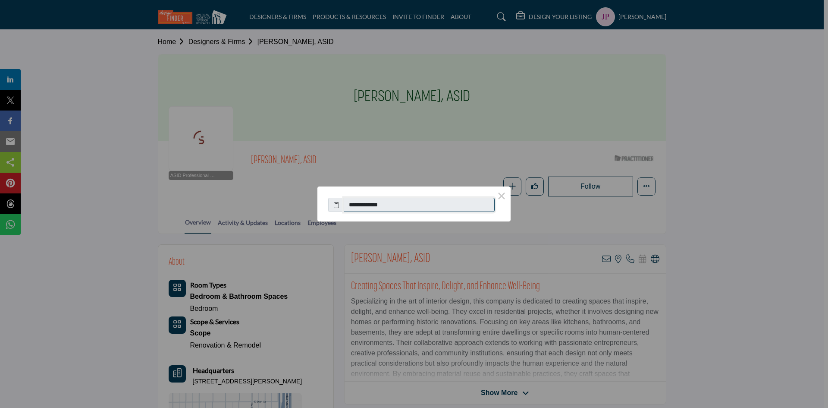
drag, startPoint x: 354, startPoint y: 203, endPoint x: 394, endPoint y: 202, distance: 40.1
click at [394, 202] on input "**********" at bounding box center [419, 205] width 151 height 15
click at [500, 196] on button "×" at bounding box center [502, 195] width 18 height 18
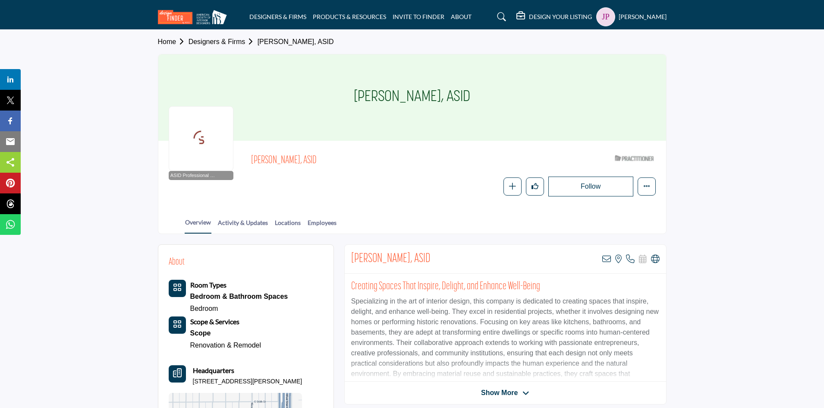
drag, startPoint x: 194, startPoint y: 380, endPoint x: 292, endPoint y: 377, distance: 98.8
click at [292, 377] on p "5716 Blaisdell Ave, 55419-2413, USA" at bounding box center [248, 381] width 110 height 9
copy p "5716 Blaisdell Ave, 55419-2413, USA"
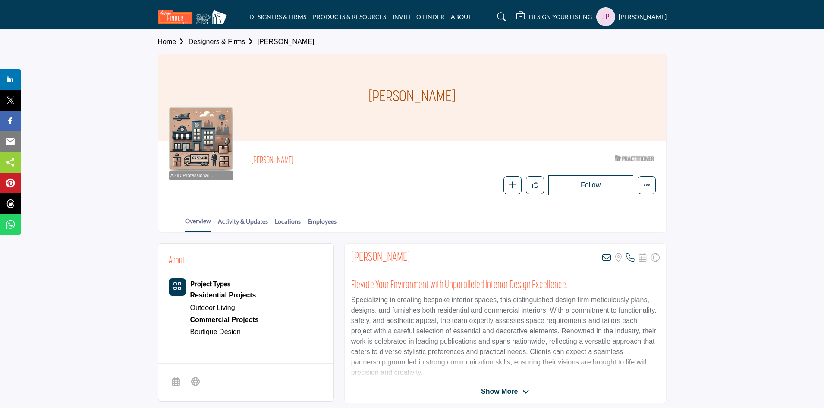
drag, startPoint x: 364, startPoint y: 255, endPoint x: 398, endPoint y: 255, distance: 33.6
click at [398, 255] on h2 "[PERSON_NAME]" at bounding box center [380, 258] width 59 height 16
copy h2 "[PERSON_NAME]"
click at [604, 257] on icon at bounding box center [606, 257] width 9 height 9
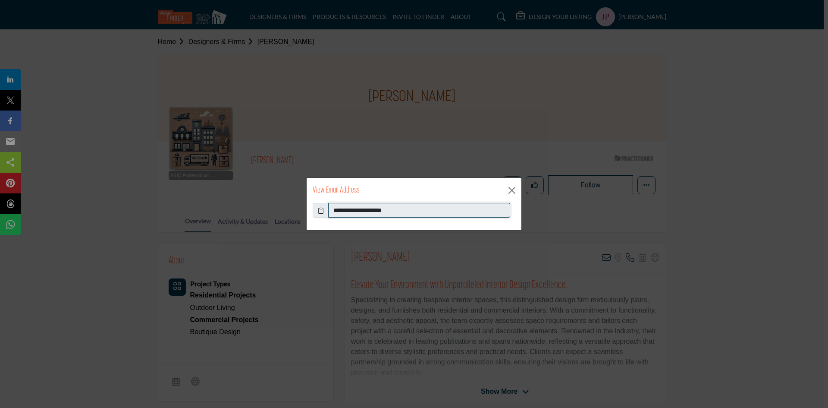
click at [374, 212] on input "**********" at bounding box center [419, 210] width 182 height 15
click at [516, 191] on button "Close" at bounding box center [511, 190] width 13 height 13
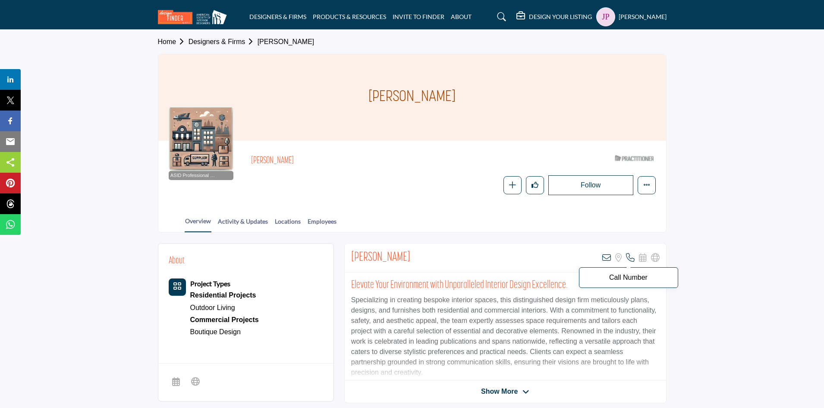
click at [628, 258] on icon at bounding box center [630, 257] width 9 height 9
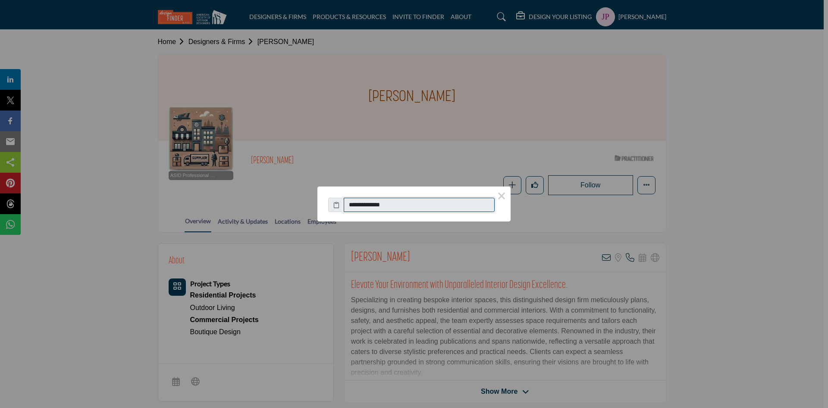
drag, startPoint x: 400, startPoint y: 207, endPoint x: 348, endPoint y: 209, distance: 52.2
click at [348, 209] on input "**********" at bounding box center [419, 205] width 151 height 15
click at [503, 193] on button "×" at bounding box center [502, 195] width 18 height 18
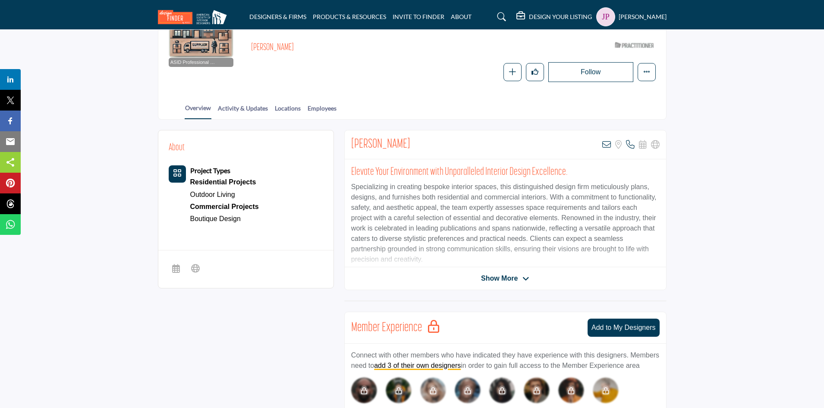
scroll to position [129, 0]
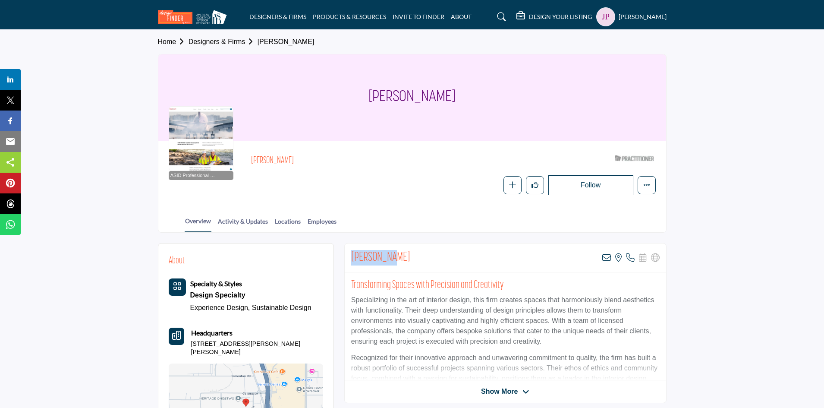
drag, startPoint x: 352, startPoint y: 255, endPoint x: 392, endPoint y: 254, distance: 39.7
click at [392, 254] on h2 "[PERSON_NAME]" at bounding box center [380, 258] width 59 height 16
copy h2 "[PERSON_NAME]"
click at [604, 258] on icon at bounding box center [606, 257] width 9 height 9
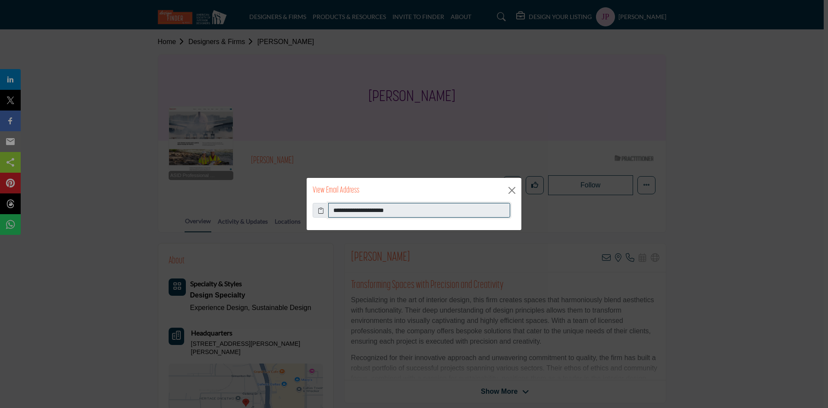
click at [360, 212] on input "**********" at bounding box center [419, 210] width 182 height 15
click at [509, 188] on button "Close" at bounding box center [511, 190] width 13 height 13
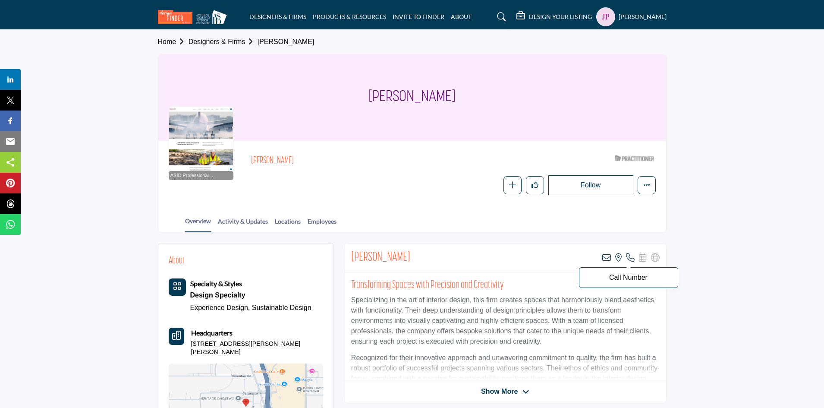
click at [628, 257] on icon at bounding box center [630, 257] width 9 height 9
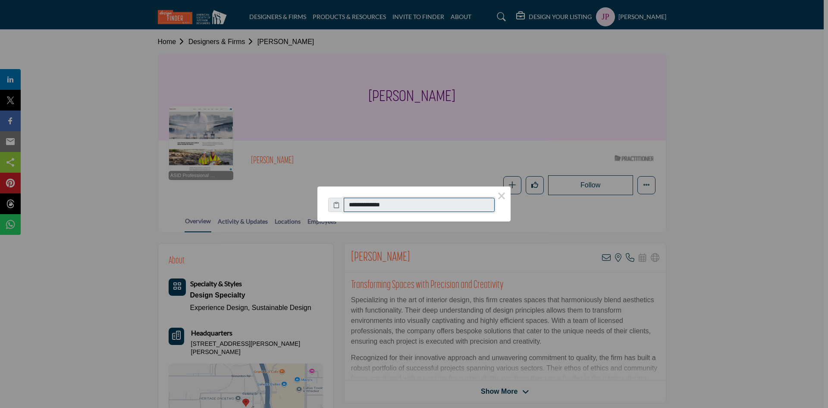
drag, startPoint x: 393, startPoint y: 204, endPoint x: 337, endPoint y: 209, distance: 56.3
click at [337, 209] on div "**********" at bounding box center [414, 202] width 172 height 19
click at [502, 198] on button "×" at bounding box center [502, 195] width 18 height 18
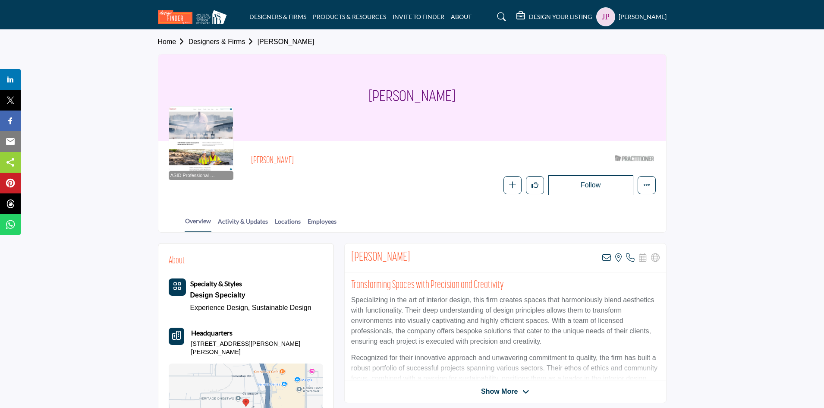
drag, startPoint x: 192, startPoint y: 343, endPoint x: 219, endPoint y: 350, distance: 27.1
click at [219, 350] on p "5001 Lyndon B Johnson Fwy Ste 1015, 75244-6161, USA" at bounding box center [257, 347] width 132 height 17
copy p "5001 Lyndon B Johnson Fwy Ste 1015, 75244-6161, USA"
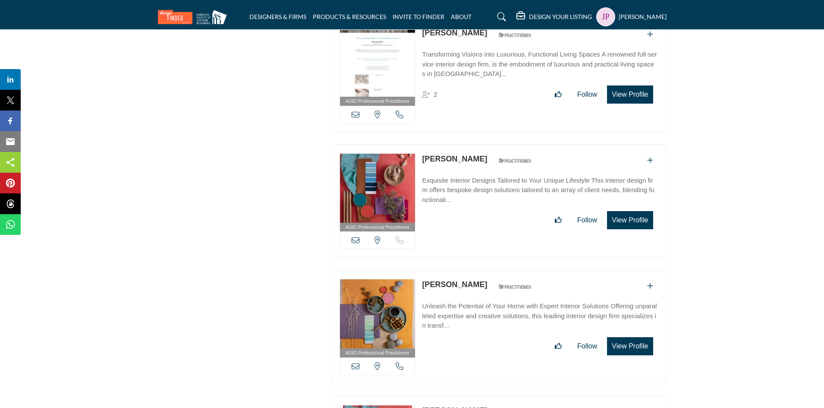
scroll to position [24539, 0]
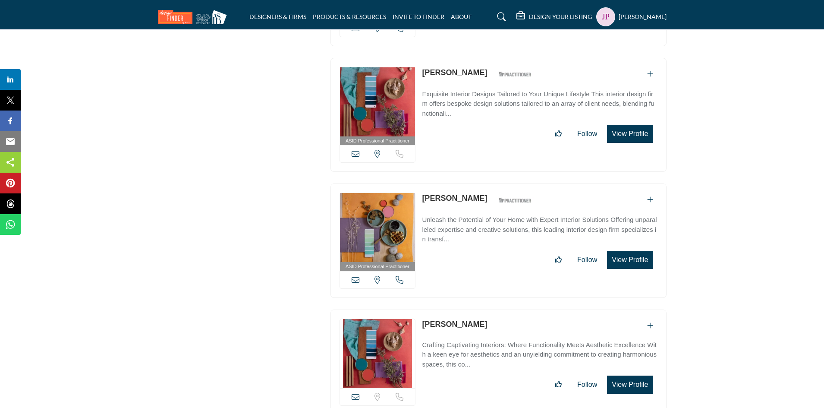
click at [450, 320] on link "Thomas McKay" at bounding box center [454, 324] width 65 height 9
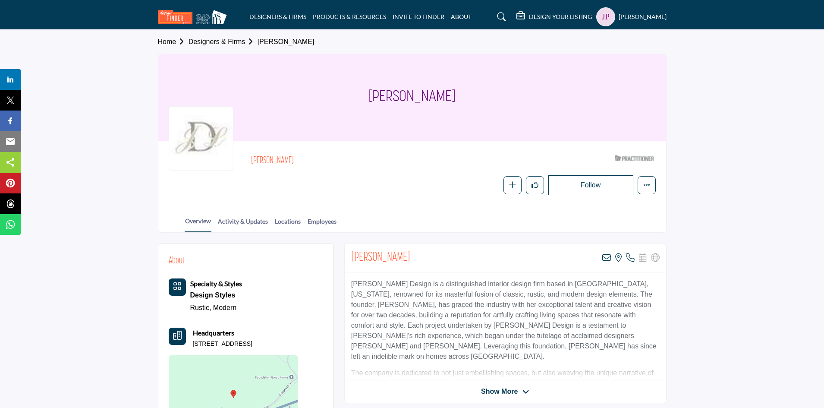
drag, startPoint x: 374, startPoint y: 97, endPoint x: 449, endPoint y: 99, distance: 75.1
click at [444, 99] on h1 "[PERSON_NAME]" at bounding box center [411, 97] width 87 height 86
drag, startPoint x: 353, startPoint y: 257, endPoint x: 407, endPoint y: 256, distance: 54.3
click at [407, 256] on h2 "[PERSON_NAME]" at bounding box center [380, 258] width 59 height 16
copy h2 "[PERSON_NAME]"
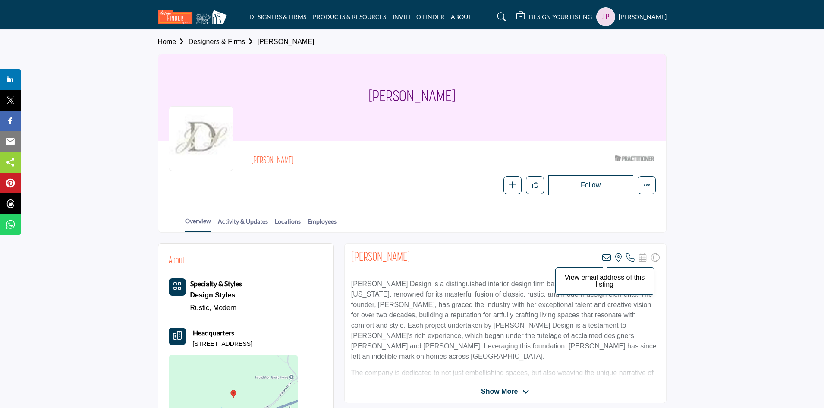
click at [605, 257] on icon at bounding box center [606, 257] width 9 height 9
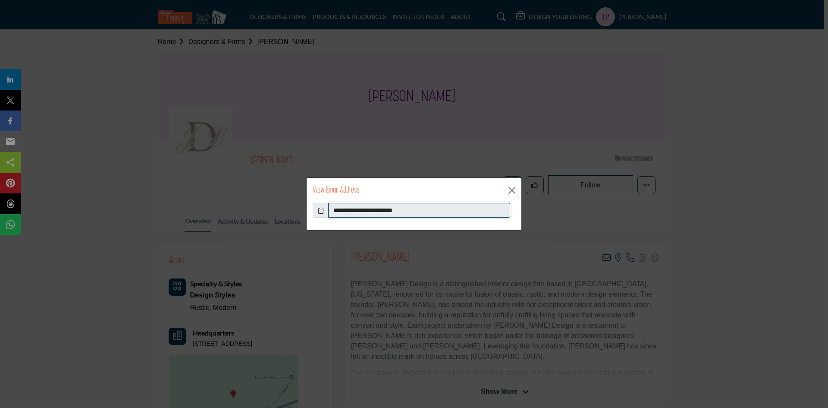
click at [380, 212] on input "**********" at bounding box center [419, 210] width 182 height 15
click at [514, 189] on button "Close" at bounding box center [511, 190] width 13 height 13
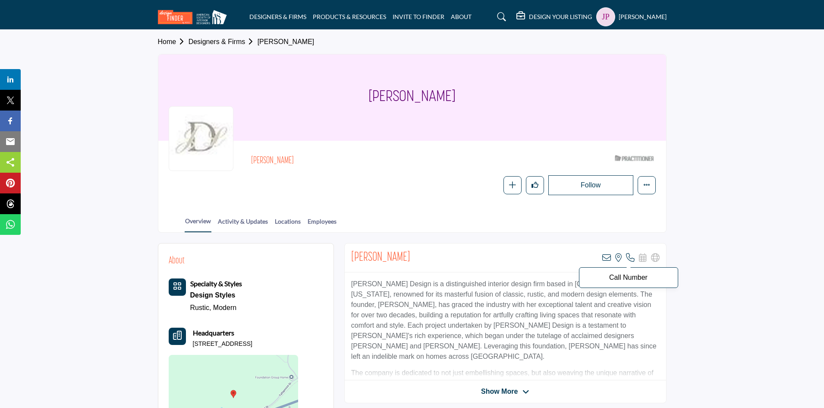
click at [629, 259] on icon at bounding box center [630, 257] width 9 height 9
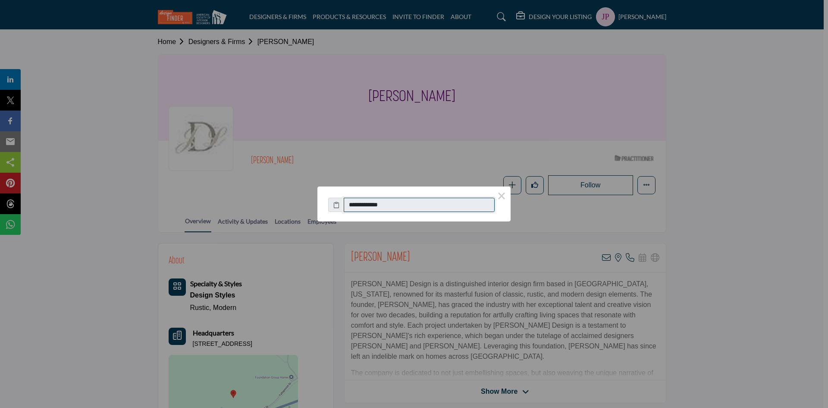
drag, startPoint x: 401, startPoint y: 203, endPoint x: 353, endPoint y: 207, distance: 47.6
click at [353, 207] on input "**********" at bounding box center [419, 205] width 151 height 15
click at [499, 198] on button "×" at bounding box center [502, 195] width 18 height 18
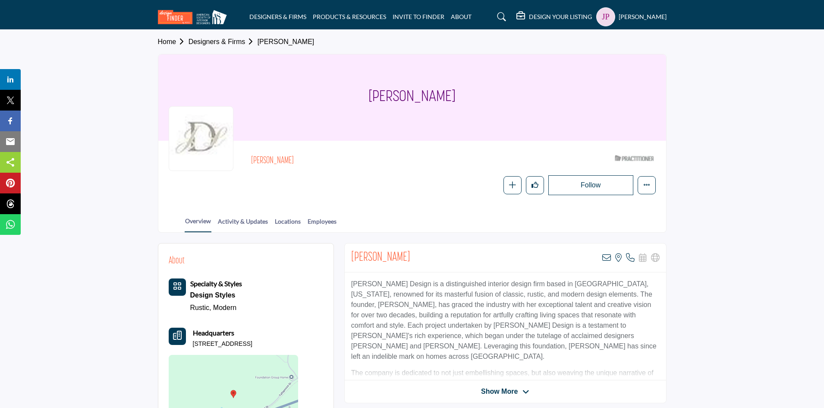
drag, startPoint x: 194, startPoint y: 343, endPoint x: 300, endPoint y: 345, distance: 106.5
click at [252, 345] on p "1021 Tallapoosa St W, 30110-4707, USA" at bounding box center [223, 343] width 60 height 9
copy p "1021 Tallapoosa St W, 30110-4707, USA"
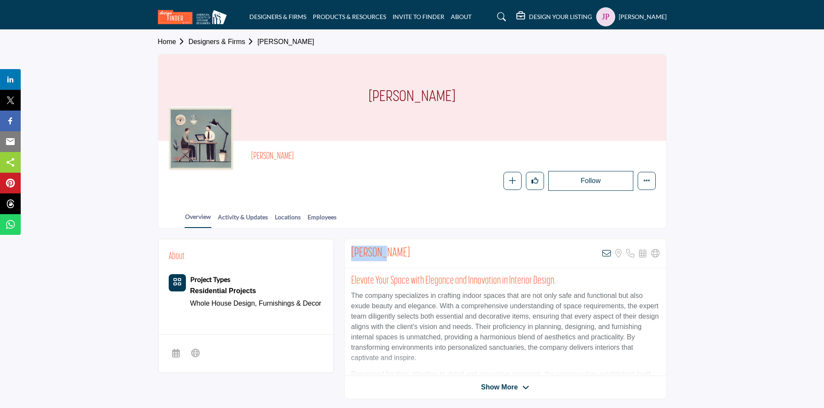
drag, startPoint x: 351, startPoint y: 251, endPoint x: 380, endPoint y: 251, distance: 28.9
click at [380, 251] on h2 "Sue Hale" at bounding box center [380, 253] width 59 height 16
copy h2 "Sue Hale"
click at [607, 252] on icon at bounding box center [606, 253] width 9 height 9
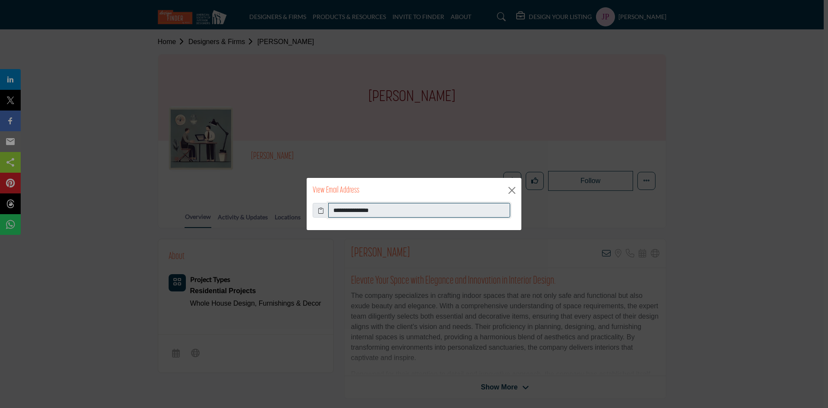
click at [372, 212] on input "**********" at bounding box center [419, 210] width 182 height 15
click at [514, 188] on button "Close" at bounding box center [511, 190] width 13 height 13
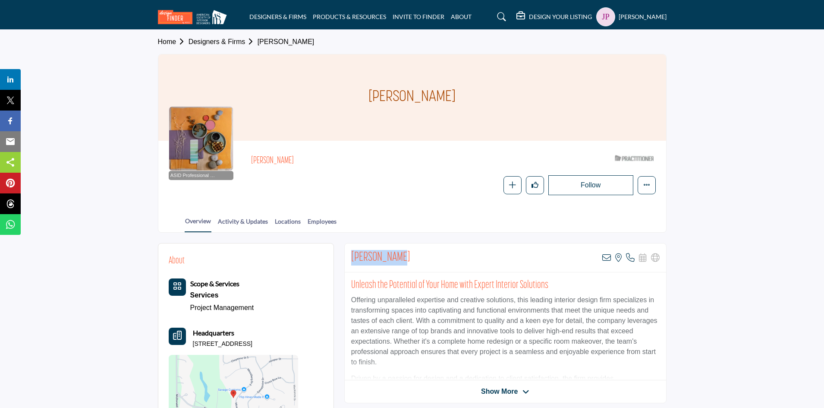
drag, startPoint x: 351, startPoint y: 257, endPoint x: 400, endPoint y: 257, distance: 49.2
click at [400, 257] on h2 "[PERSON_NAME]" at bounding box center [380, 258] width 59 height 16
copy h2 "[PERSON_NAME]"
click at [608, 260] on icon at bounding box center [606, 257] width 9 height 9
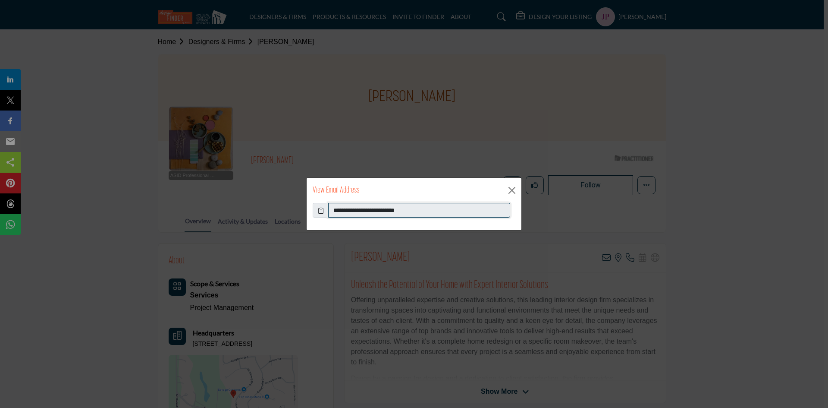
click at [388, 211] on input "**********" at bounding box center [419, 210] width 182 height 15
click at [511, 190] on button "Close" at bounding box center [511, 190] width 13 height 13
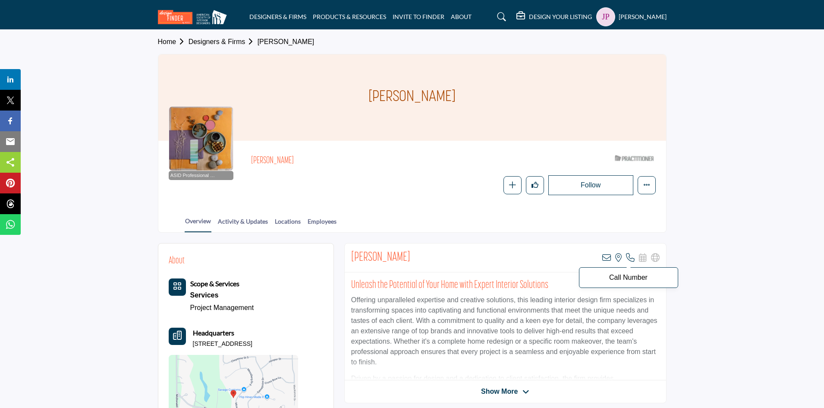
click at [628, 257] on icon at bounding box center [630, 257] width 9 height 9
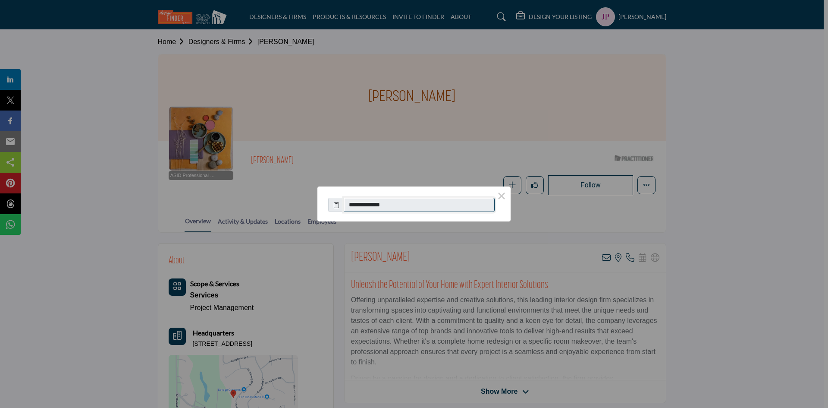
drag, startPoint x: 384, startPoint y: 203, endPoint x: 335, endPoint y: 204, distance: 49.6
click at [335, 204] on div "**********" at bounding box center [414, 202] width 172 height 19
click at [506, 194] on button "×" at bounding box center [502, 195] width 18 height 18
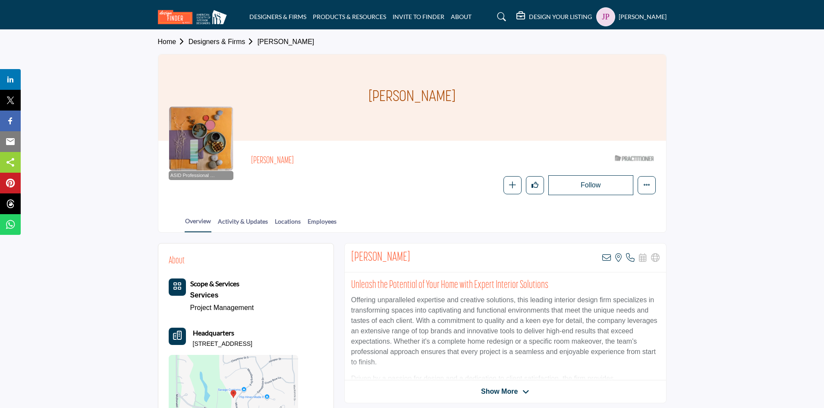
drag, startPoint x: 193, startPoint y: 342, endPoint x: 300, endPoint y: 342, distance: 106.5
click at [300, 342] on div "About Scope & Services Services Project Management Headquarters" at bounding box center [246, 347] width 154 height 187
copy p "5280 Mossberg Dr E, 36582-7332, USA"
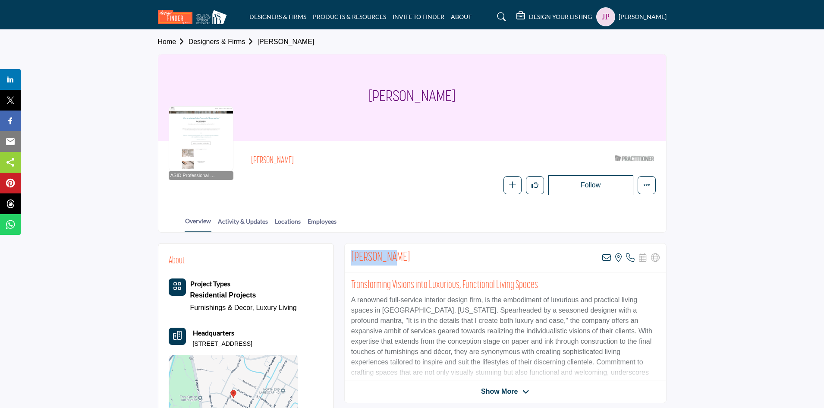
drag, startPoint x: 355, startPoint y: 257, endPoint x: 382, endPoint y: 255, distance: 26.8
click at [382, 255] on h2 "[PERSON_NAME]" at bounding box center [380, 258] width 59 height 16
click at [606, 260] on icon at bounding box center [606, 257] width 9 height 9
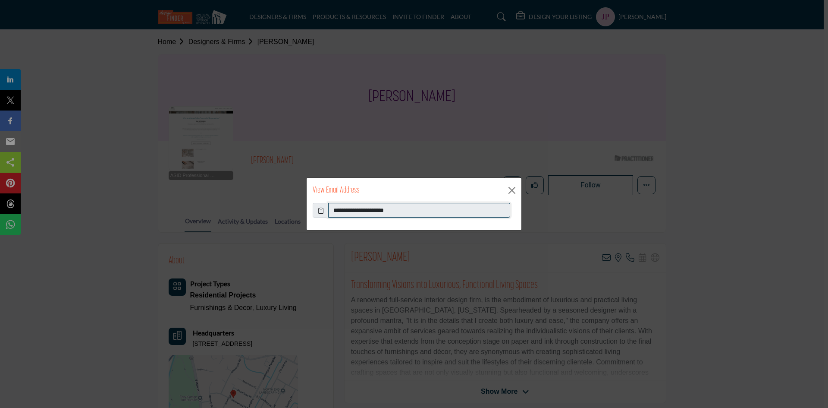
click at [373, 210] on input "**********" at bounding box center [419, 210] width 182 height 15
click at [518, 194] on button "Close" at bounding box center [511, 190] width 13 height 13
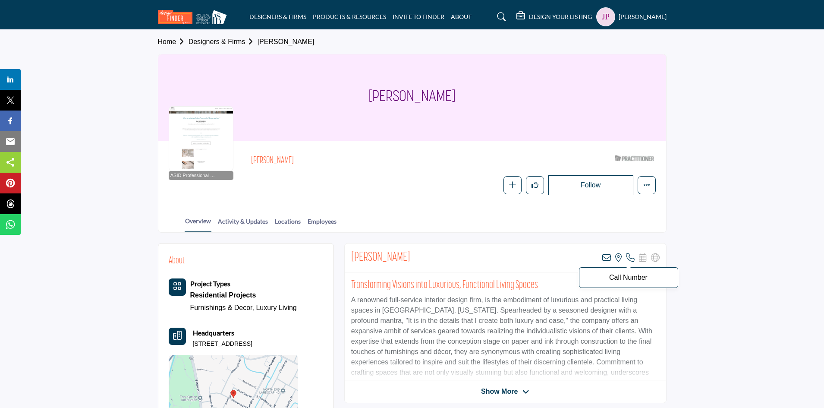
click at [632, 256] on icon at bounding box center [630, 257] width 9 height 9
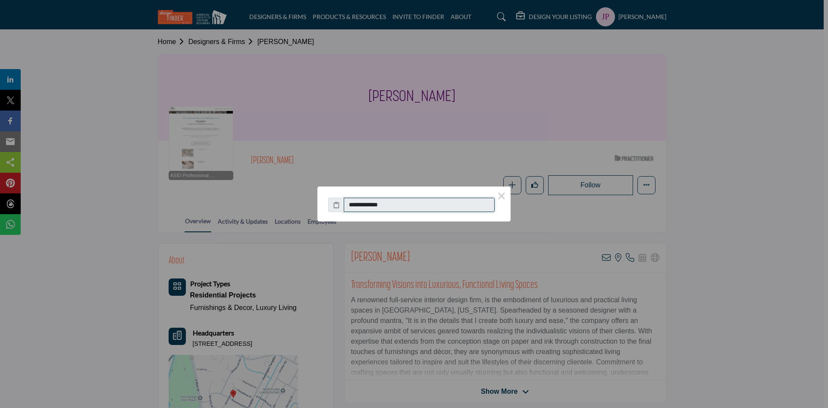
click at [404, 201] on input "**********" at bounding box center [419, 205] width 151 height 15
drag, startPoint x: 395, startPoint y: 204, endPoint x: 352, endPoint y: 206, distance: 42.7
click at [352, 206] on input "**********" at bounding box center [419, 205] width 151 height 15
click at [504, 195] on button "×" at bounding box center [502, 195] width 18 height 18
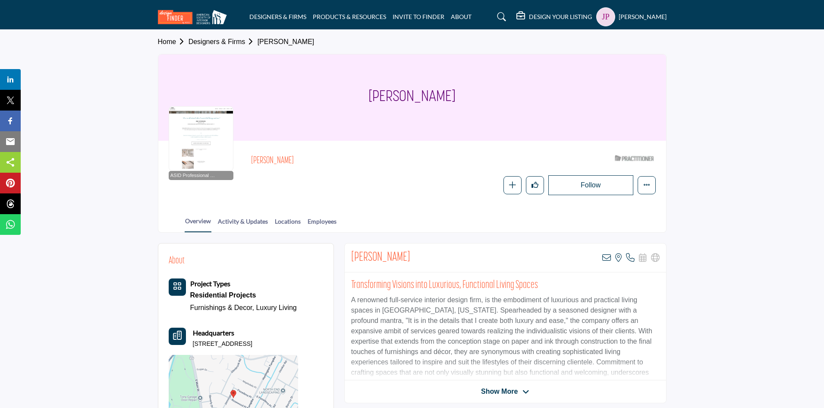
drag, startPoint x: 198, startPoint y: 343, endPoint x: 291, endPoint y: 345, distance: 92.3
click at [252, 345] on p "[STREET_ADDRESS]" at bounding box center [223, 343] width 60 height 9
copy p "[STREET_ADDRESS]"
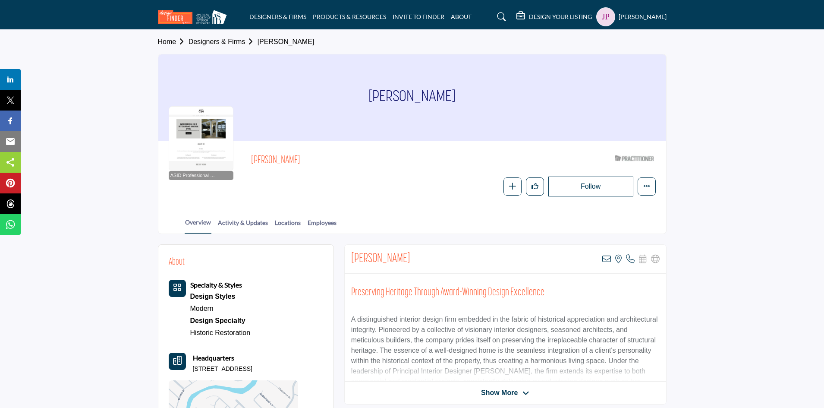
drag, startPoint x: 352, startPoint y: 257, endPoint x: 421, endPoint y: 257, distance: 69.4
click at [421, 257] on div "[PERSON_NAME] View email address of this listing View the location of this list…" at bounding box center [505, 259] width 321 height 29
copy h2 "[PERSON_NAME]"
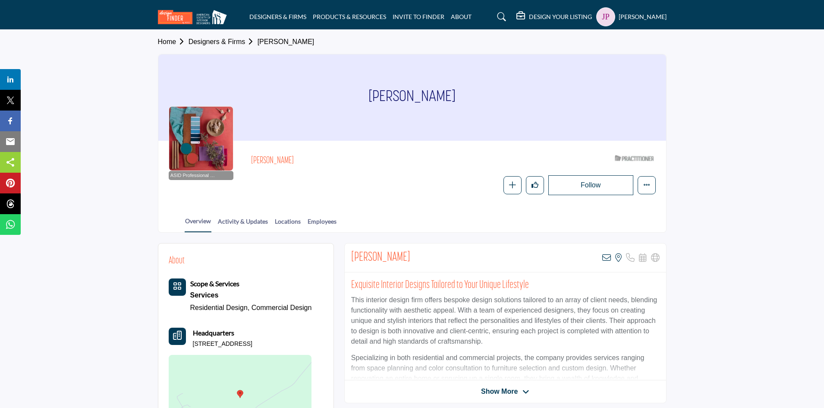
drag, startPoint x: 353, startPoint y: 255, endPoint x: 415, endPoint y: 257, distance: 62.1
click at [410, 257] on h2 "[PERSON_NAME]" at bounding box center [380, 258] width 59 height 16
copy h2 "[PERSON_NAME]"
click at [605, 259] on icon at bounding box center [606, 257] width 9 height 9
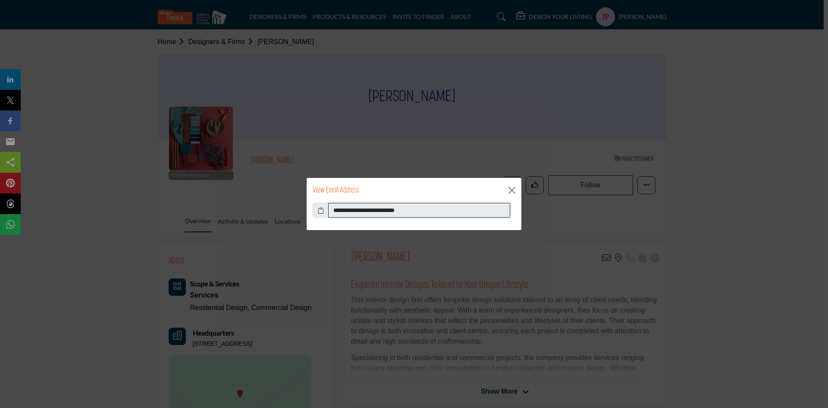
click at [383, 212] on input "**********" at bounding box center [419, 210] width 182 height 15
click at [511, 193] on button "Close" at bounding box center [511, 190] width 13 height 13
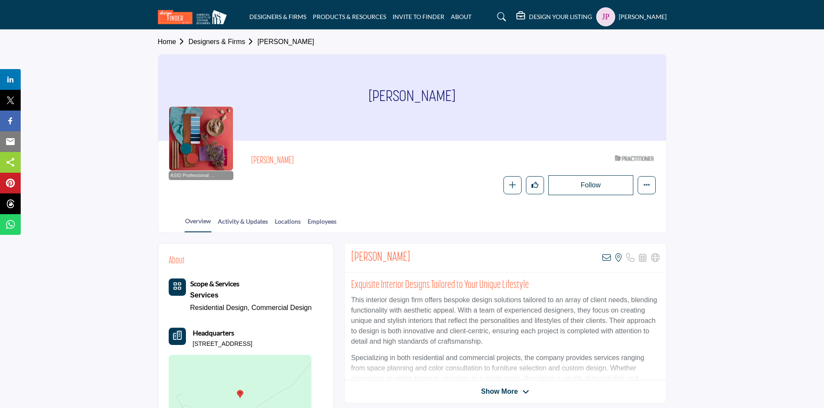
drag, startPoint x: 195, startPoint y: 343, endPoint x: 298, endPoint y: 345, distance: 103.1
click at [252, 345] on p "[STREET_ADDRESS]" at bounding box center [223, 343] width 60 height 9
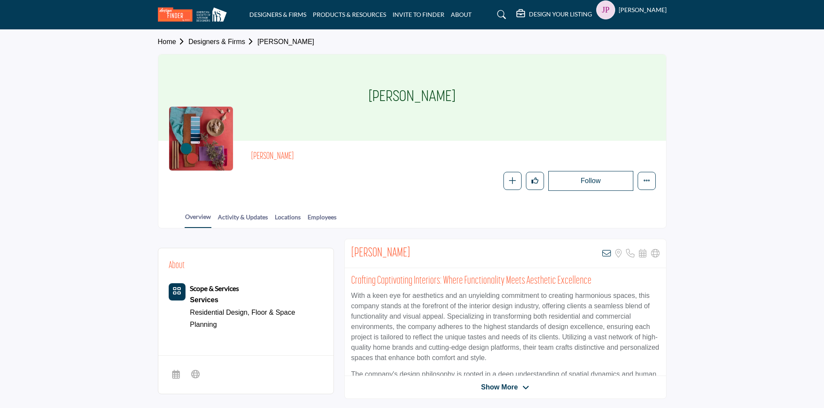
drag, startPoint x: 373, startPoint y: 93, endPoint x: 451, endPoint y: 97, distance: 77.3
click at [451, 97] on h1 "[PERSON_NAME]" at bounding box center [411, 97] width 87 height 86
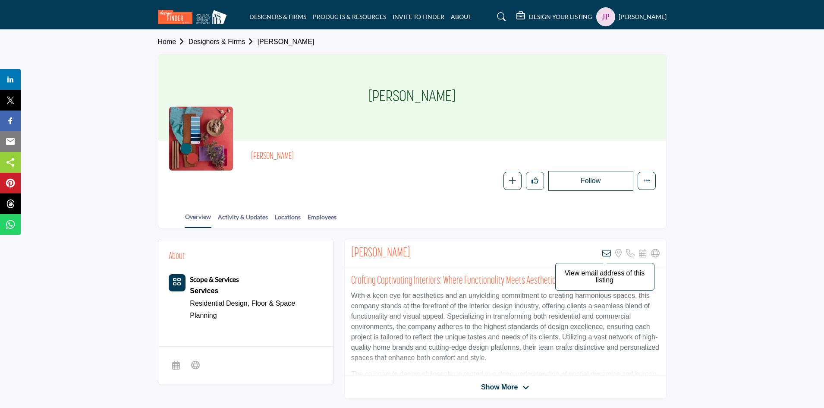
click at [606, 250] on icon at bounding box center [606, 253] width 9 height 9
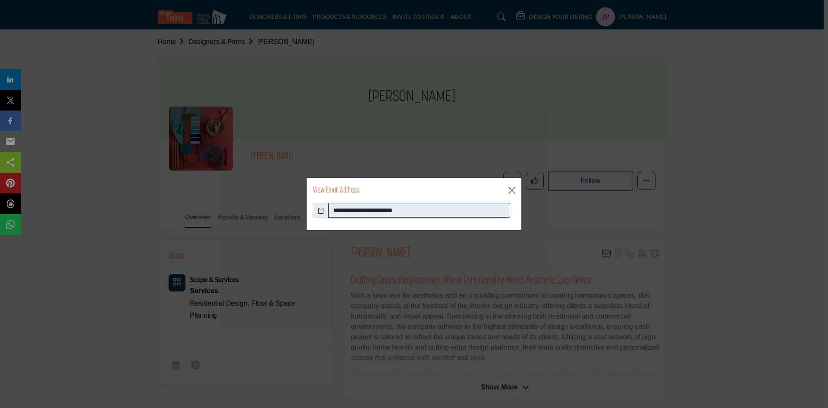
click at [391, 210] on input "**********" at bounding box center [419, 210] width 182 height 15
click at [510, 186] on button "Close" at bounding box center [511, 190] width 13 height 13
